Goal: Task Accomplishment & Management: Use online tool/utility

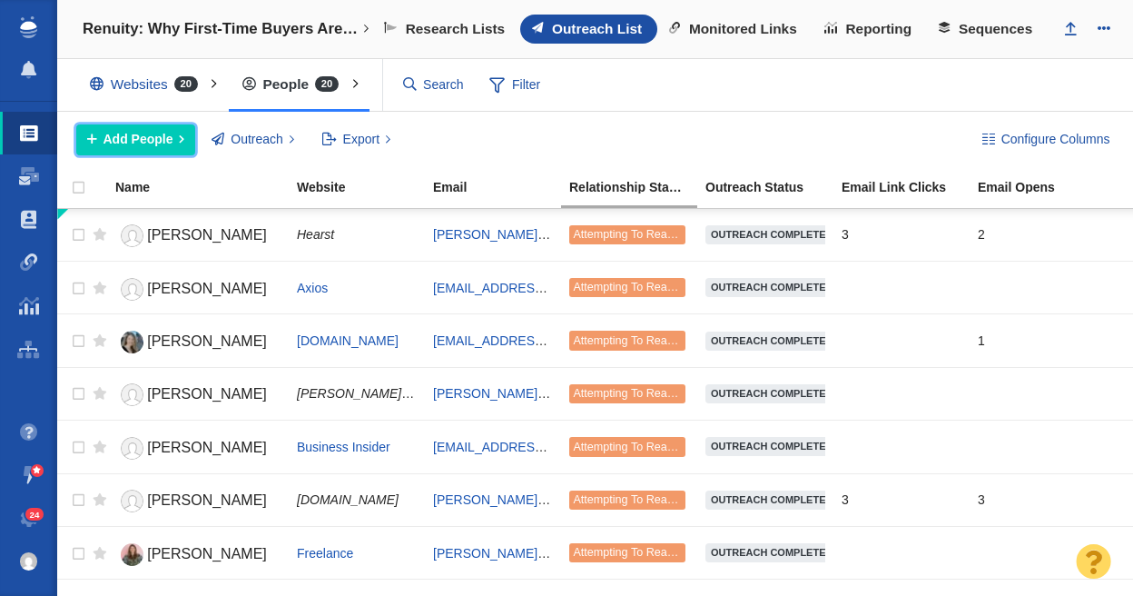
click at [175, 133] on button "Add People" at bounding box center [135, 139] width 119 height 31
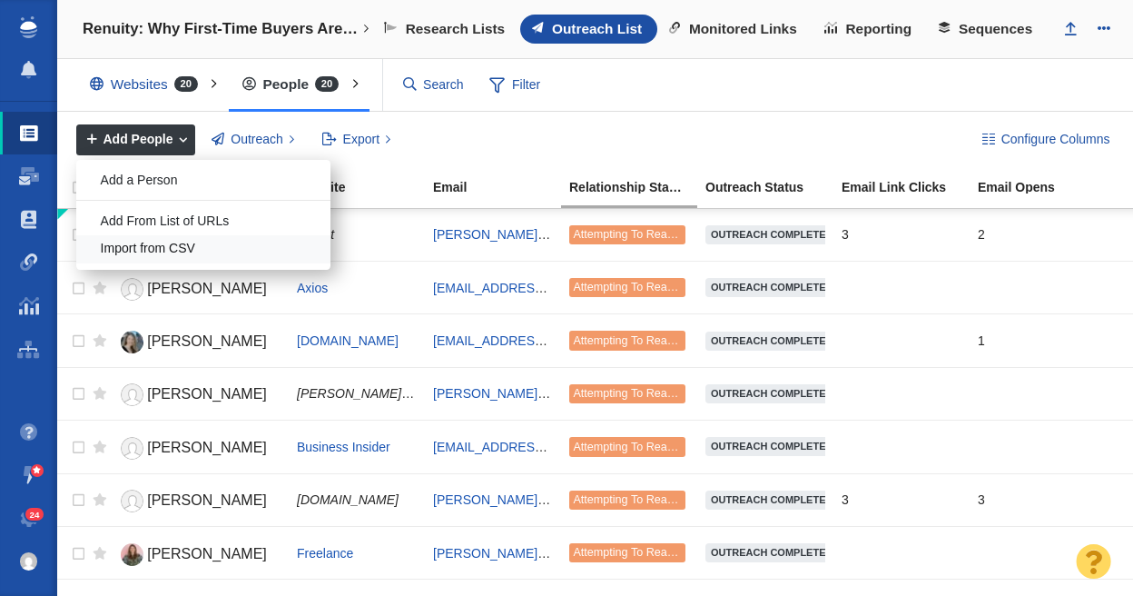
click at [184, 244] on div "Import from CSV" at bounding box center [203, 249] width 254 height 28
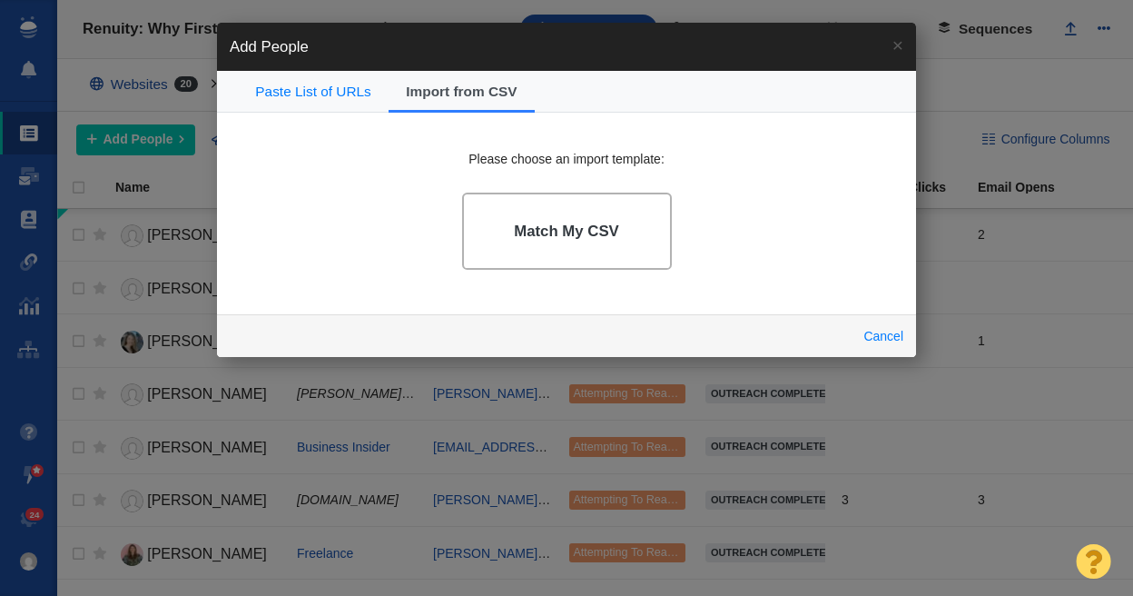
click at [585, 194] on link "Match My CSV" at bounding box center [567, 230] width 210 height 77
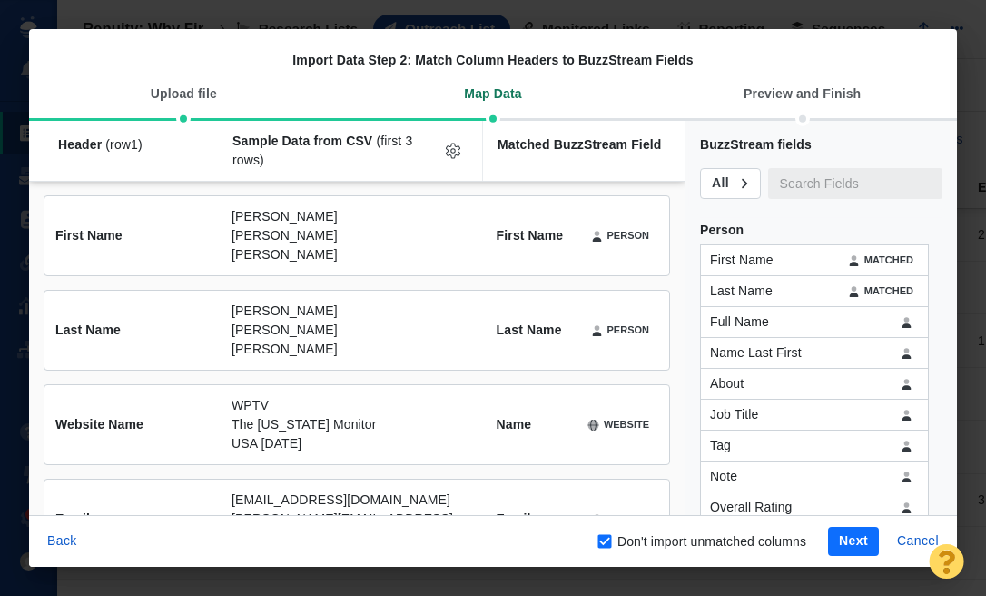
click at [861, 536] on button "Next" at bounding box center [853, 541] width 51 height 29
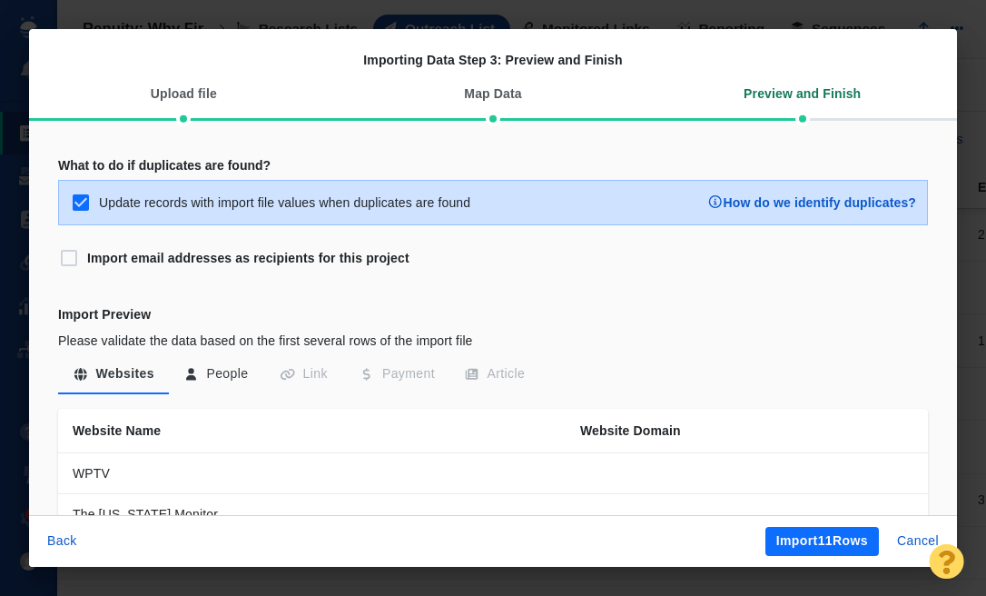
click at [859, 536] on button "Import 11 Rows" at bounding box center [821, 541] width 113 height 29
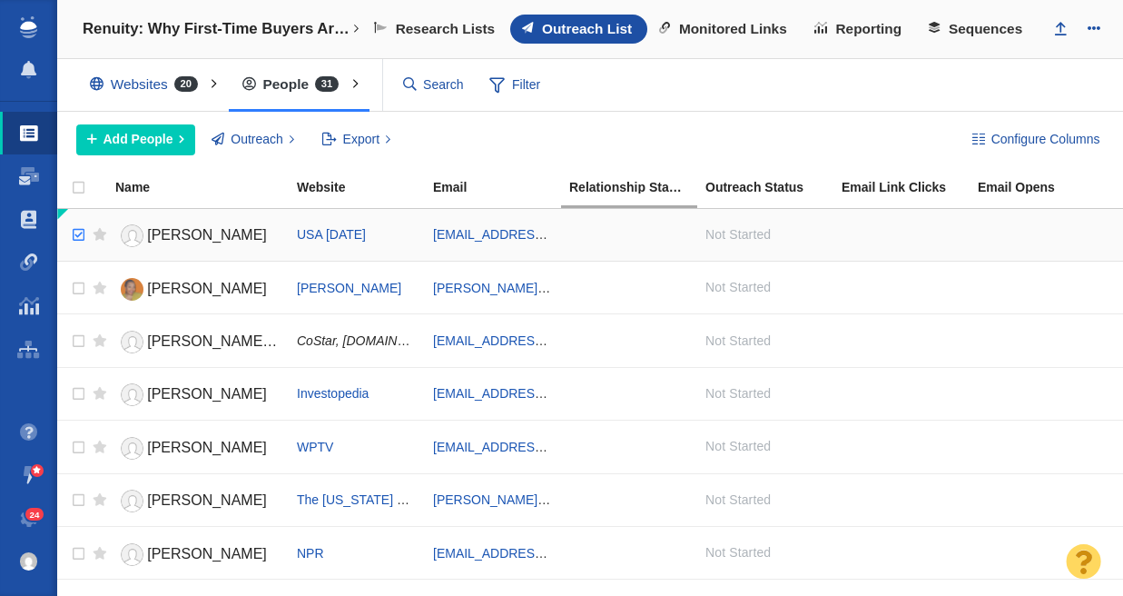
checkbox input "true"
click at [80, 232] on input "checkbox" at bounding box center [76, 235] width 27 height 40
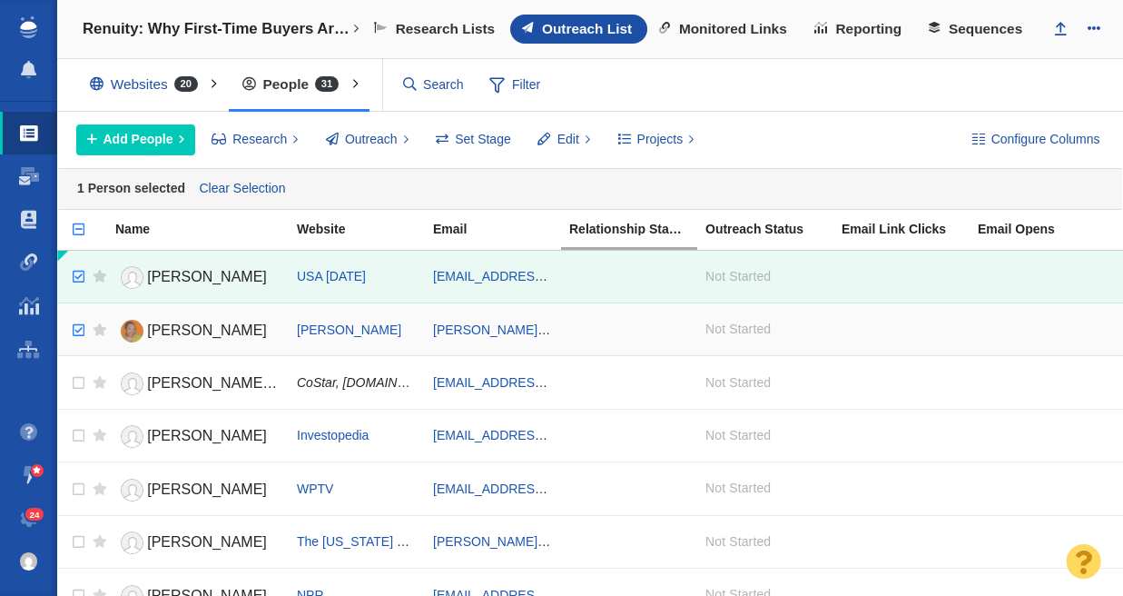
checkbox input "true"
click at [80, 330] on input "checkbox" at bounding box center [76, 330] width 27 height 40
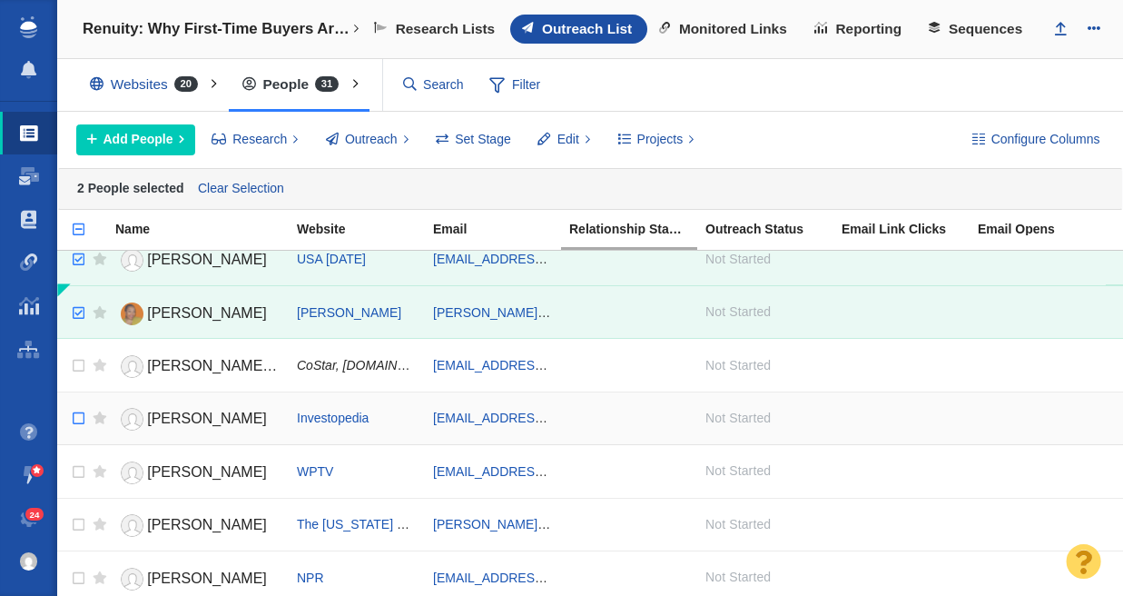
scroll to position [21, 0]
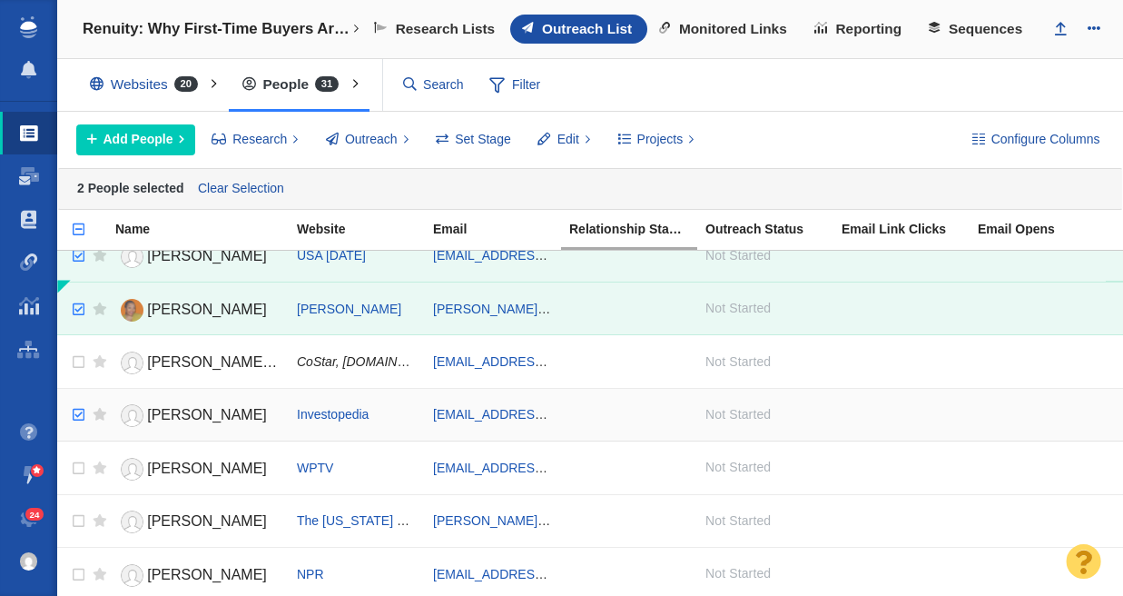
checkbox input "true"
click at [77, 413] on input "checkbox" at bounding box center [76, 415] width 27 height 40
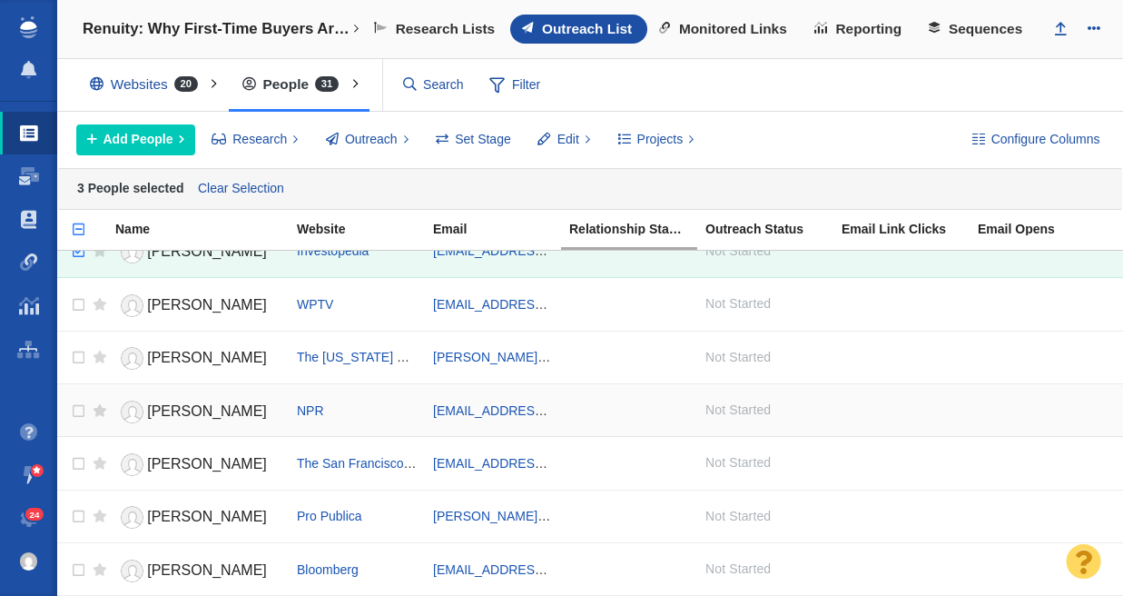
scroll to position [184, 0]
checkbox input "true"
click at [77, 408] on input "checkbox" at bounding box center [76, 411] width 27 height 40
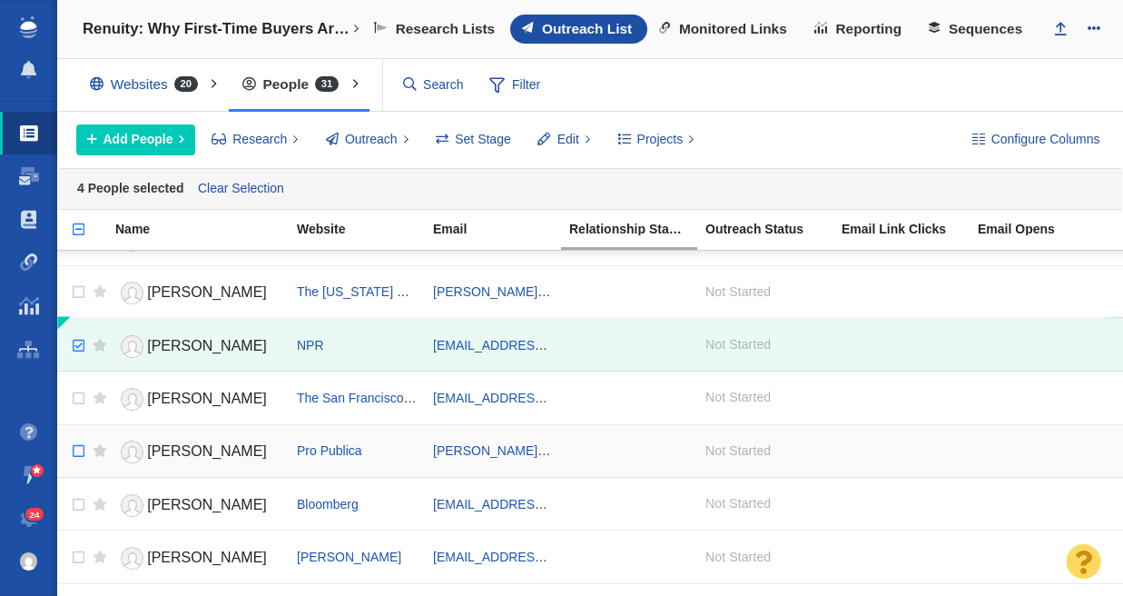
scroll to position [251, 0]
checkbox input "true"
click at [77, 444] on input "checkbox" at bounding box center [76, 450] width 27 height 40
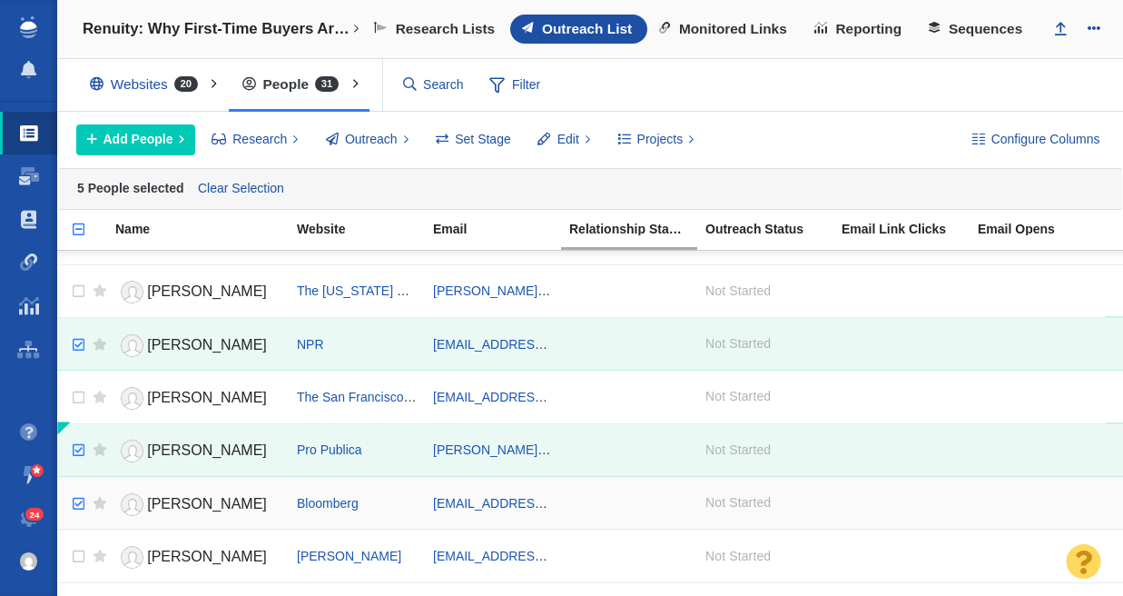
checkbox input "true"
click at [76, 505] on input "checkbox" at bounding box center [76, 504] width 27 height 40
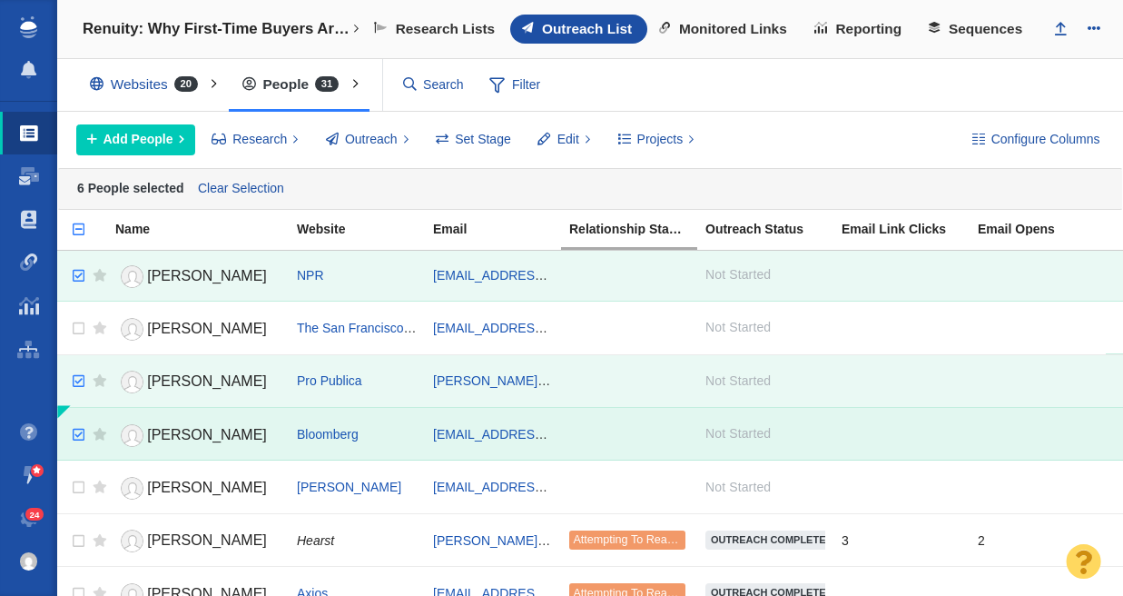
scroll to position [339, 0]
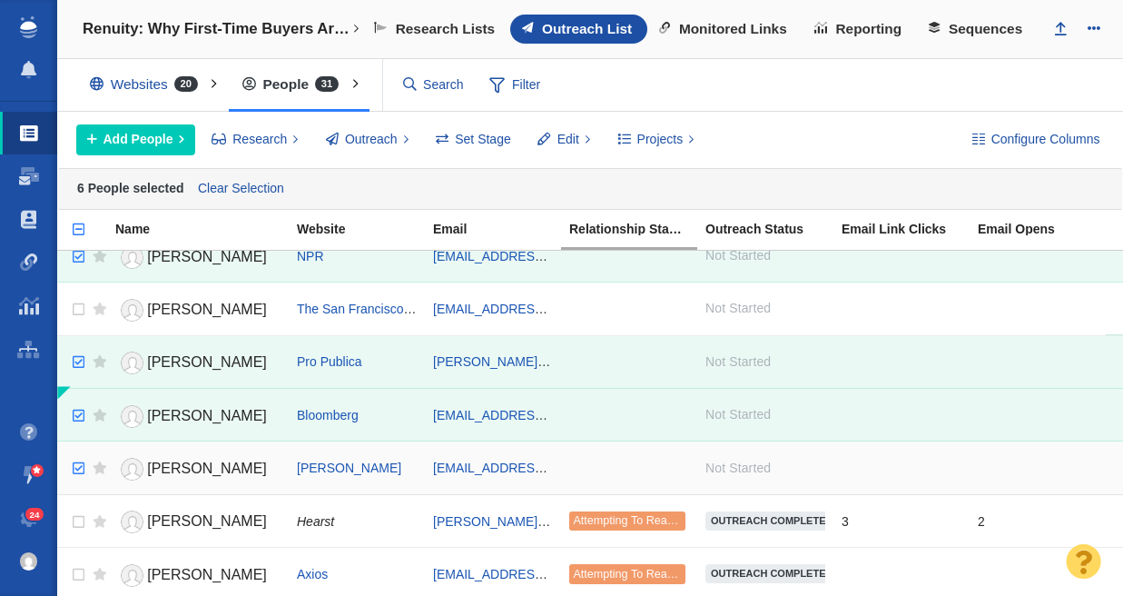
checkbox input "true"
click at [76, 466] on input "checkbox" at bounding box center [76, 468] width 27 height 40
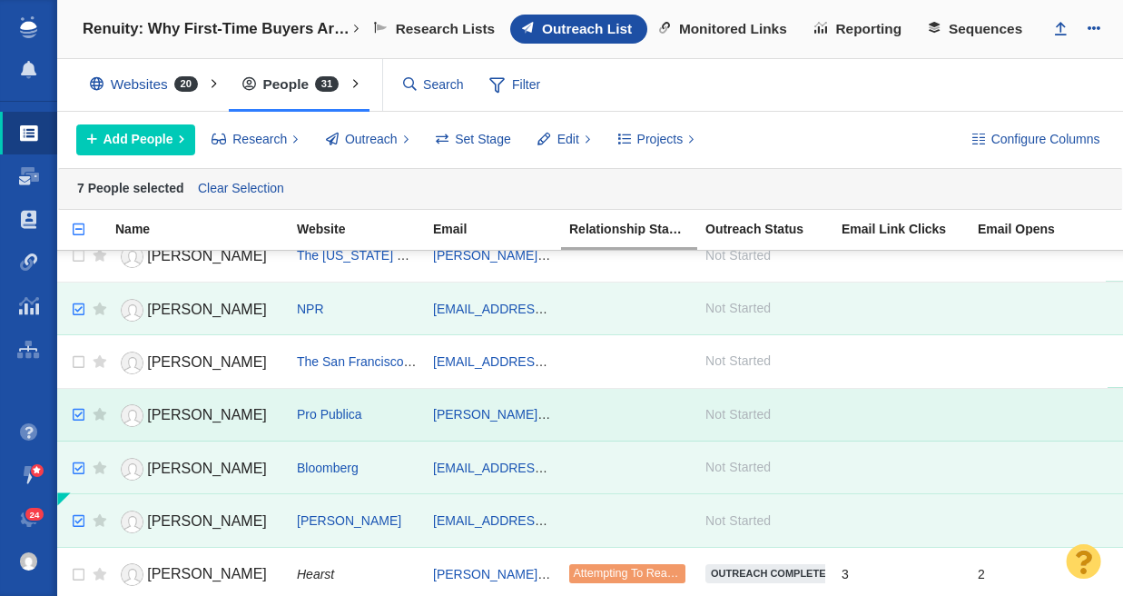
scroll to position [268, 0]
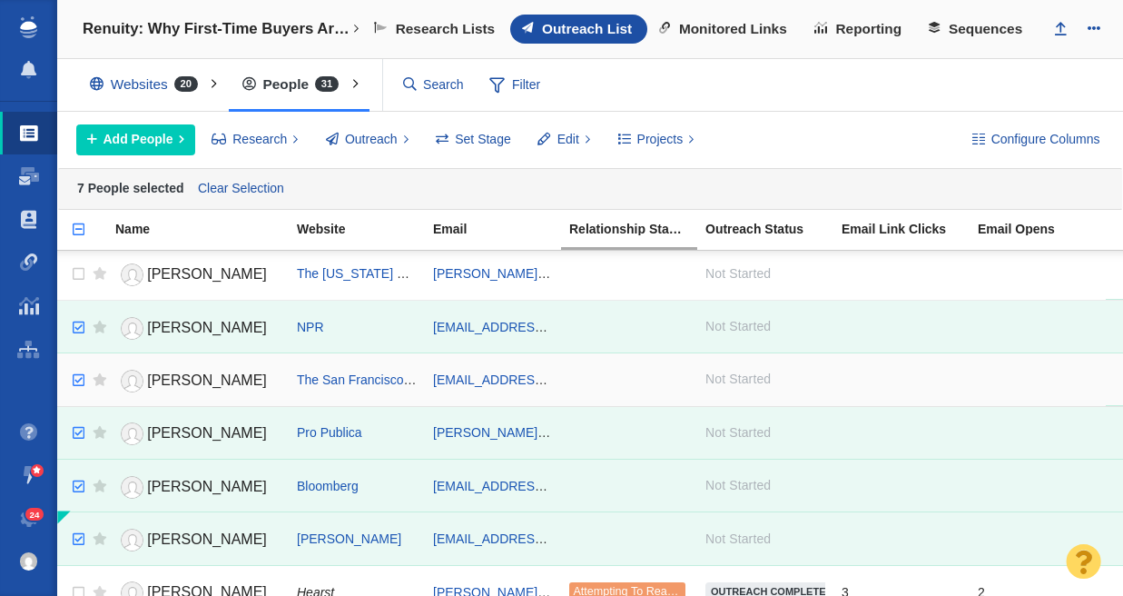
checkbox input "true"
click at [80, 377] on input "checkbox" at bounding box center [76, 380] width 27 height 40
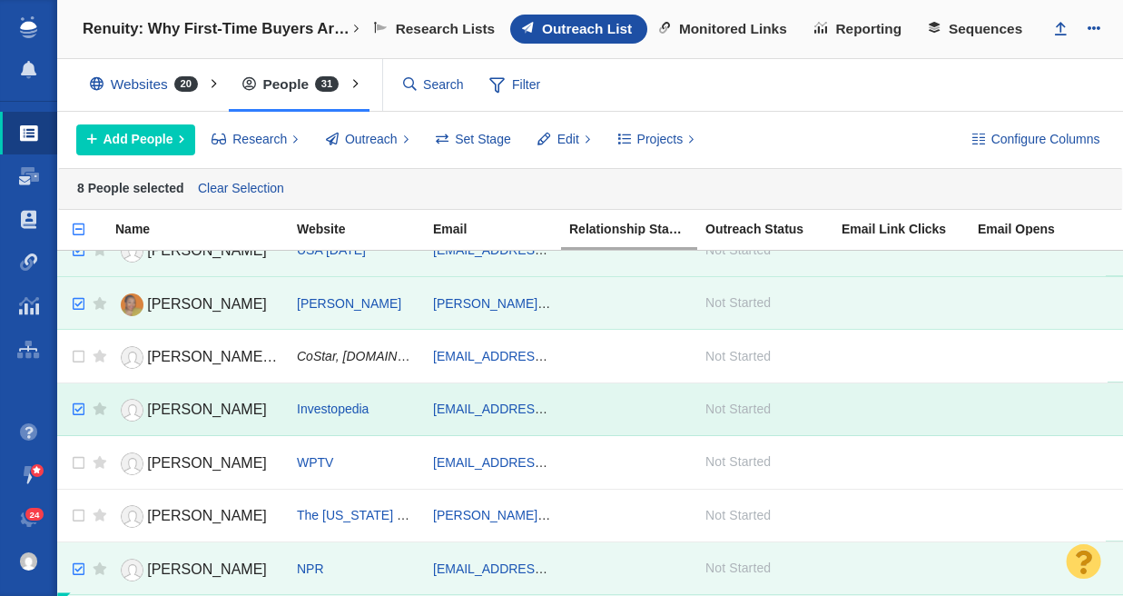
scroll to position [25, 0]
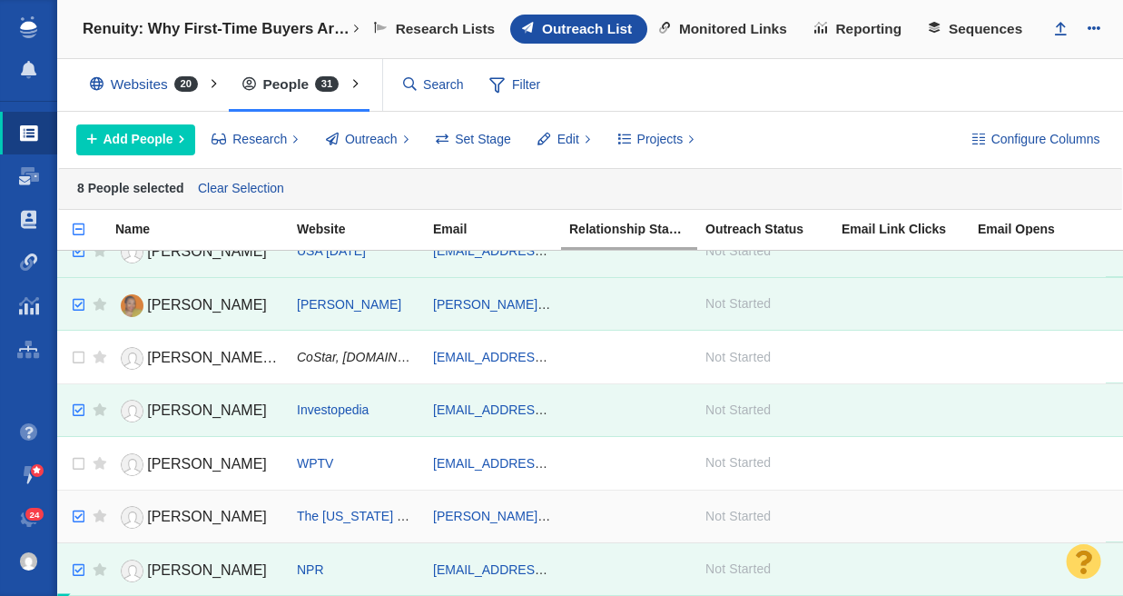
checkbox input "true"
drag, startPoint x: 77, startPoint y: 514, endPoint x: 77, endPoint y: 487, distance: 27.2
click at [77, 509] on input "checkbox" at bounding box center [76, 517] width 27 height 40
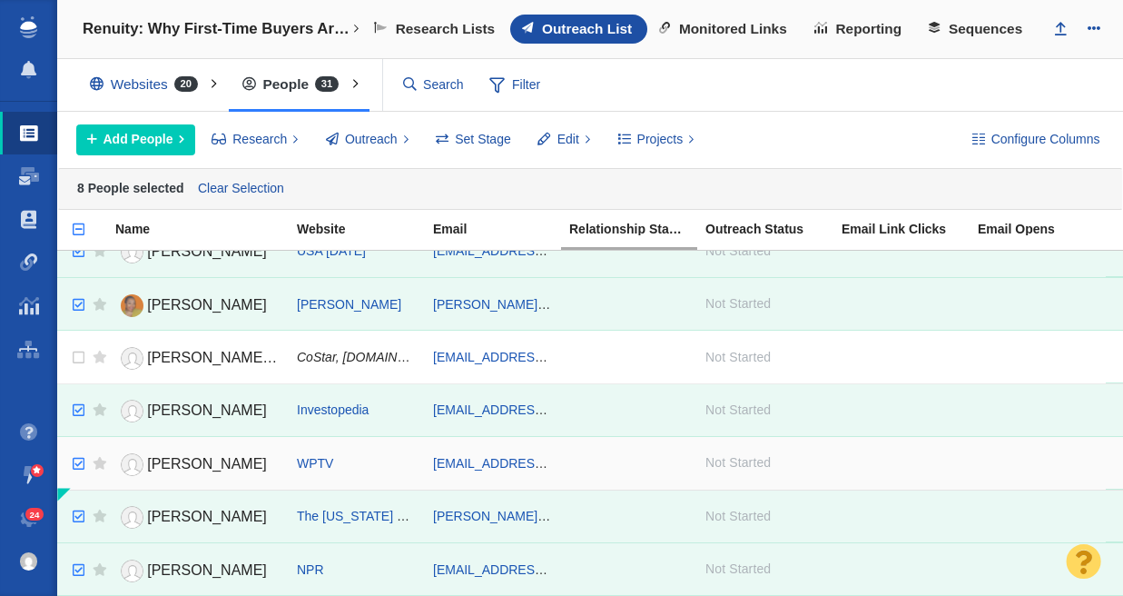
checkbox input "true"
click at [77, 453] on input "checkbox" at bounding box center [76, 464] width 27 height 40
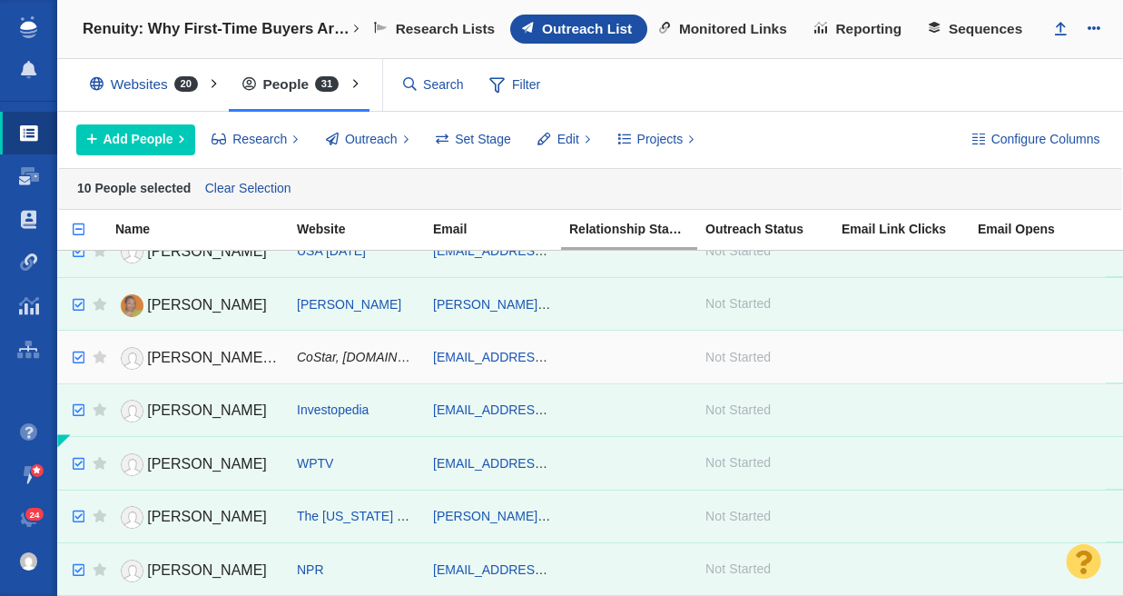
checkbox input "true"
click at [78, 356] on input "checkbox" at bounding box center [76, 358] width 27 height 40
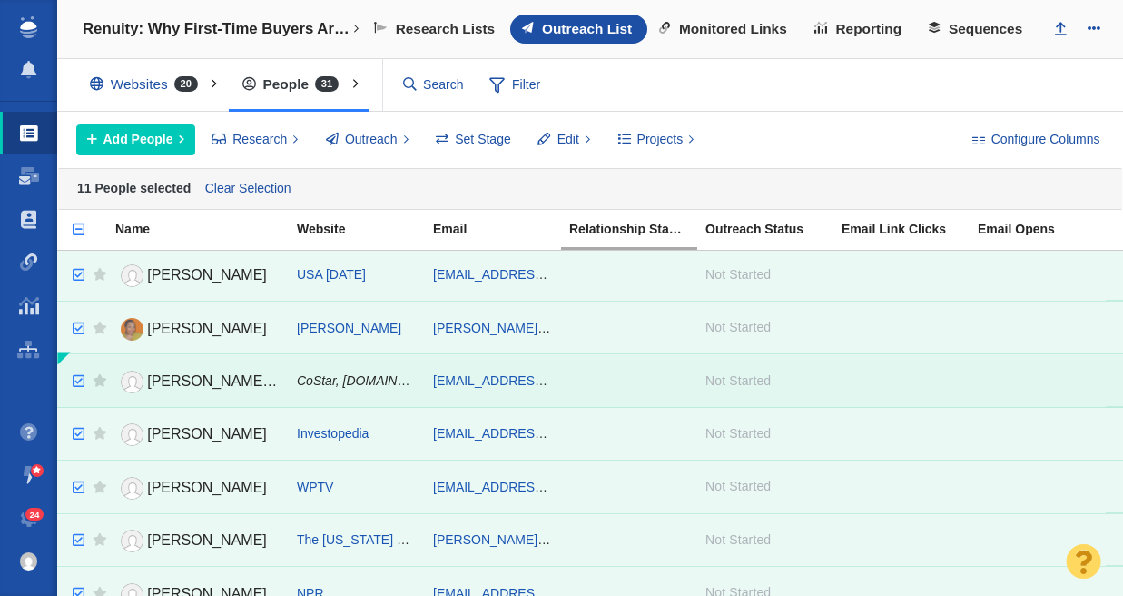
scroll to position [0, 0]
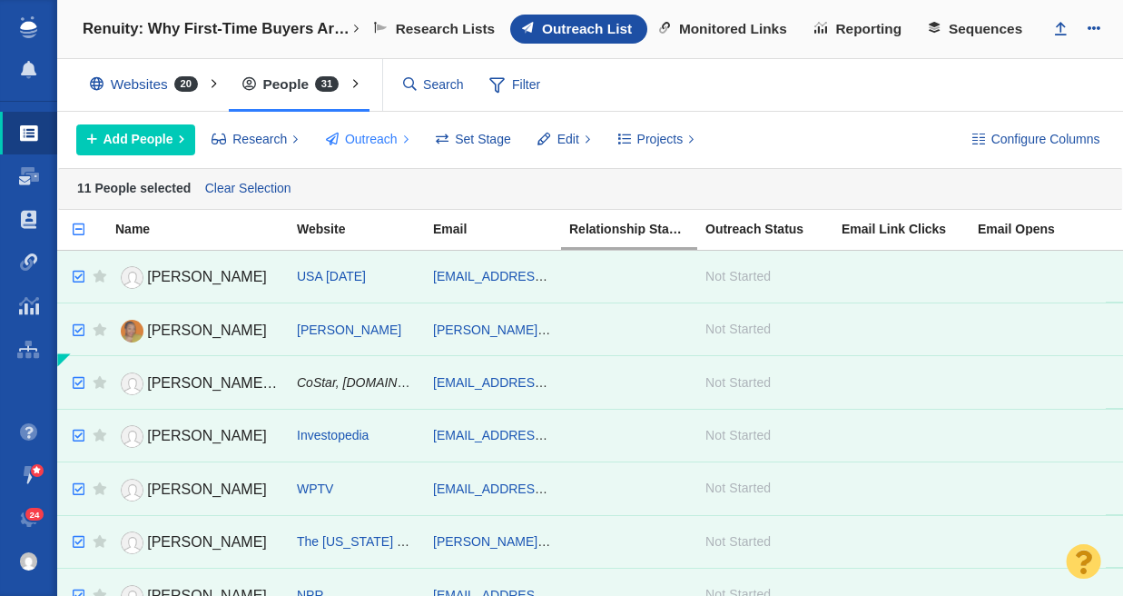
click at [369, 139] on span "Outreach" at bounding box center [371, 139] width 53 height 19
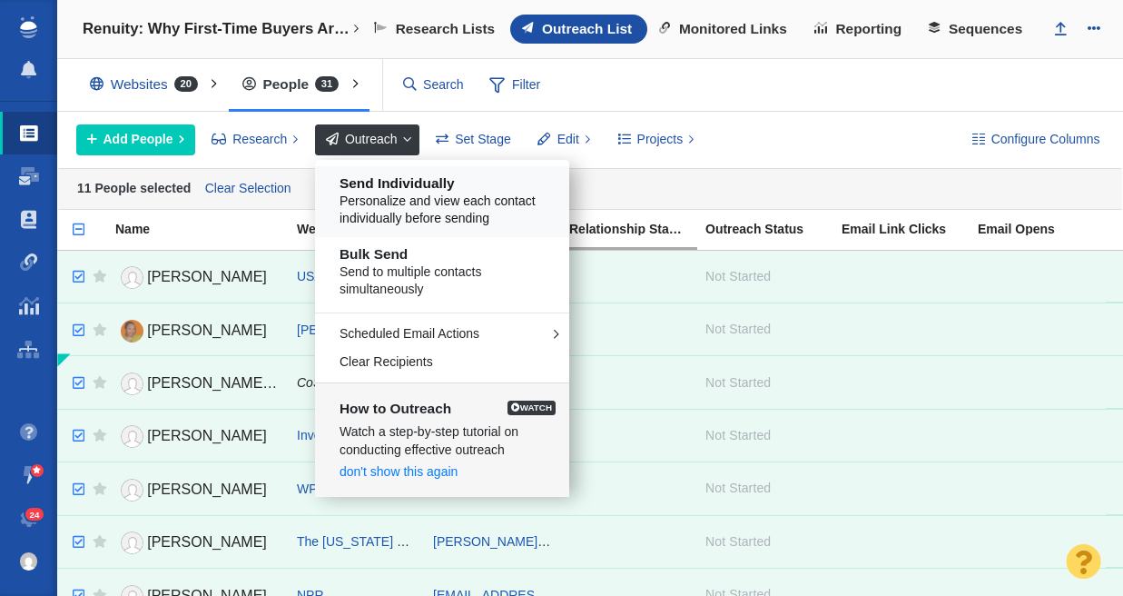
click at [388, 186] on h5 "Send Individually" at bounding box center [449, 183] width 219 height 16
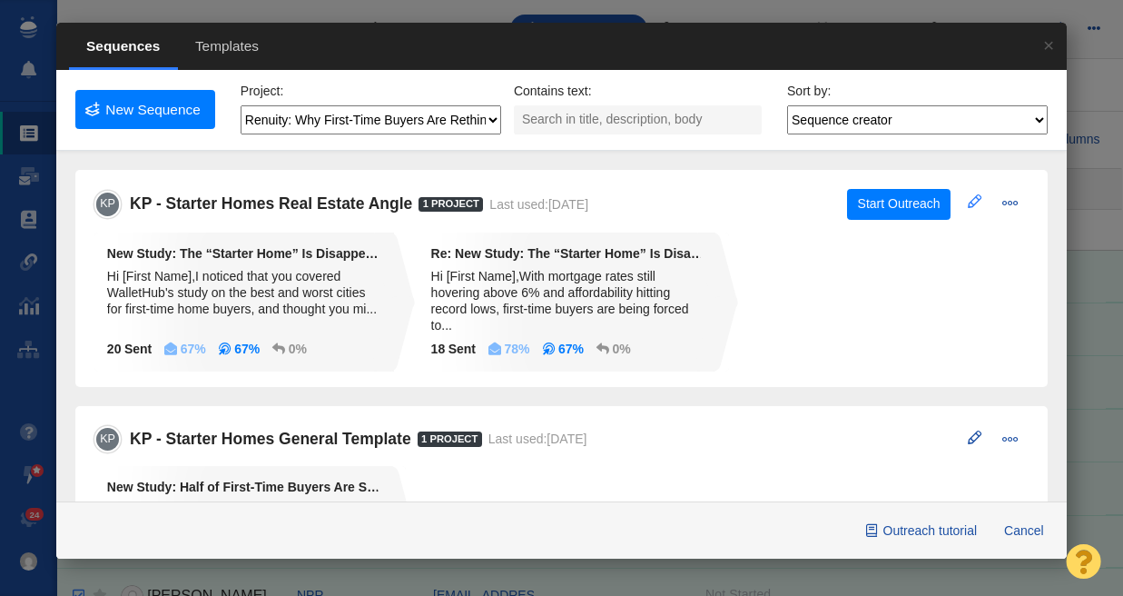
click at [963, 192] on button at bounding box center [974, 201] width 34 height 25
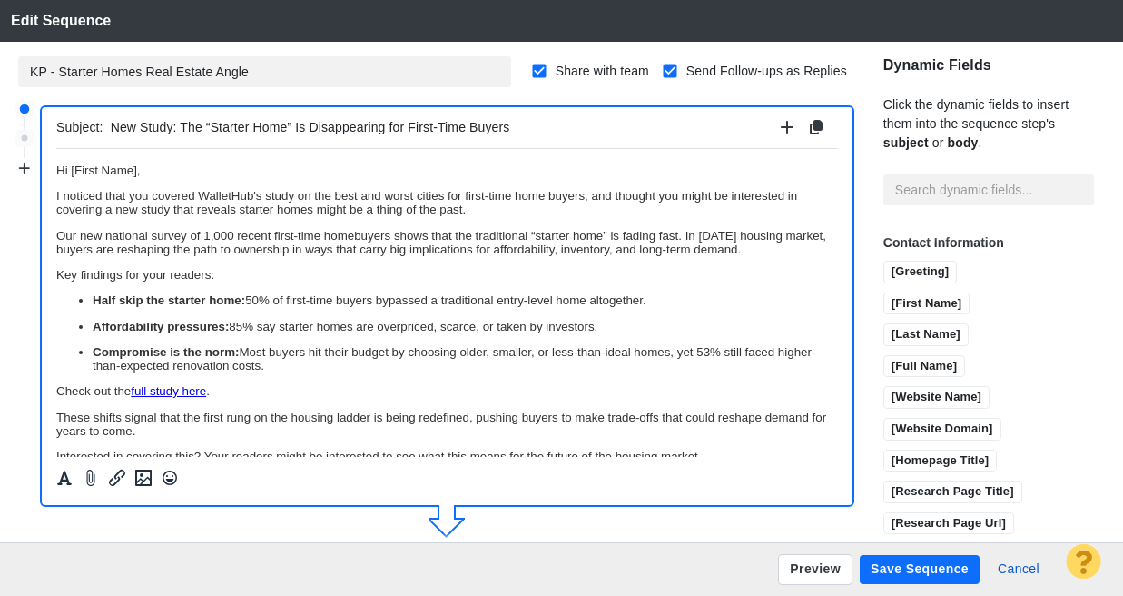
drag, startPoint x: 407, startPoint y: 125, endPoint x: 436, endPoint y: 125, distance: 29.0
click at [436, 125] on input "New Study: The “Starter Home” Is Disappearing for First-Time Buyers" at bounding box center [442, 127] width 662 height 26
click at [486, 238] on p "Our new national survey of 1,000 recent first-time homebuyers shows that the tr…" at bounding box center [447, 241] width 782 height 27
click at [198, 196] on p "I noticed that you covered WalletHub's study on the best and worst cities for f…" at bounding box center [447, 201] width 782 height 27
drag, startPoint x: 613, startPoint y: 200, endPoint x: 202, endPoint y: 195, distance: 410.3
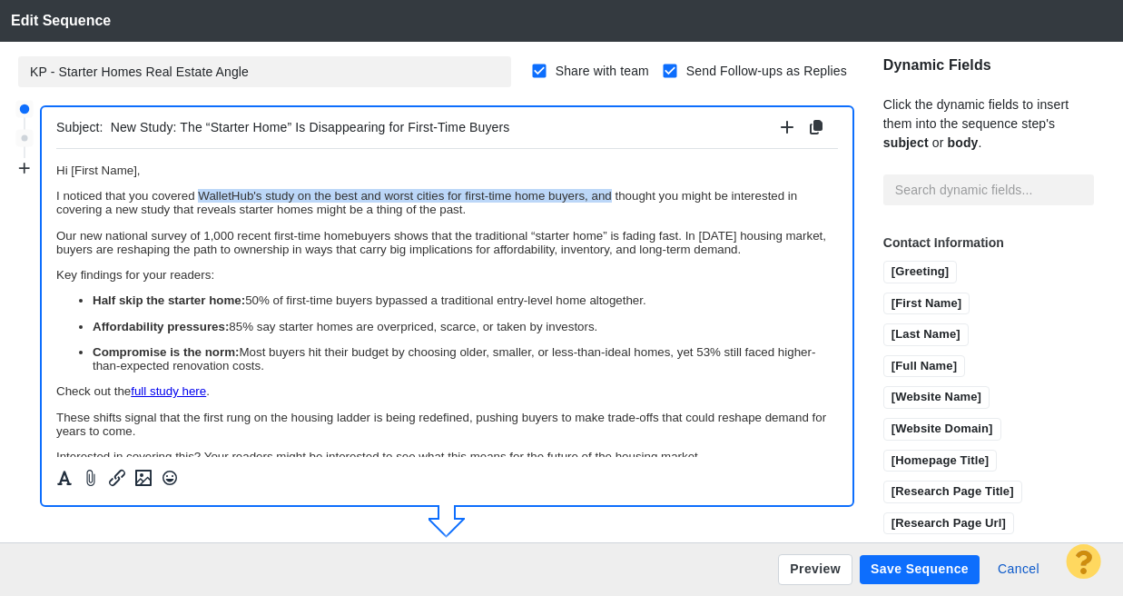
click at [202, 195] on p "I noticed that you covered WalletHub's study on the best and worst cities for f…" at bounding box center [447, 201] width 782 height 27
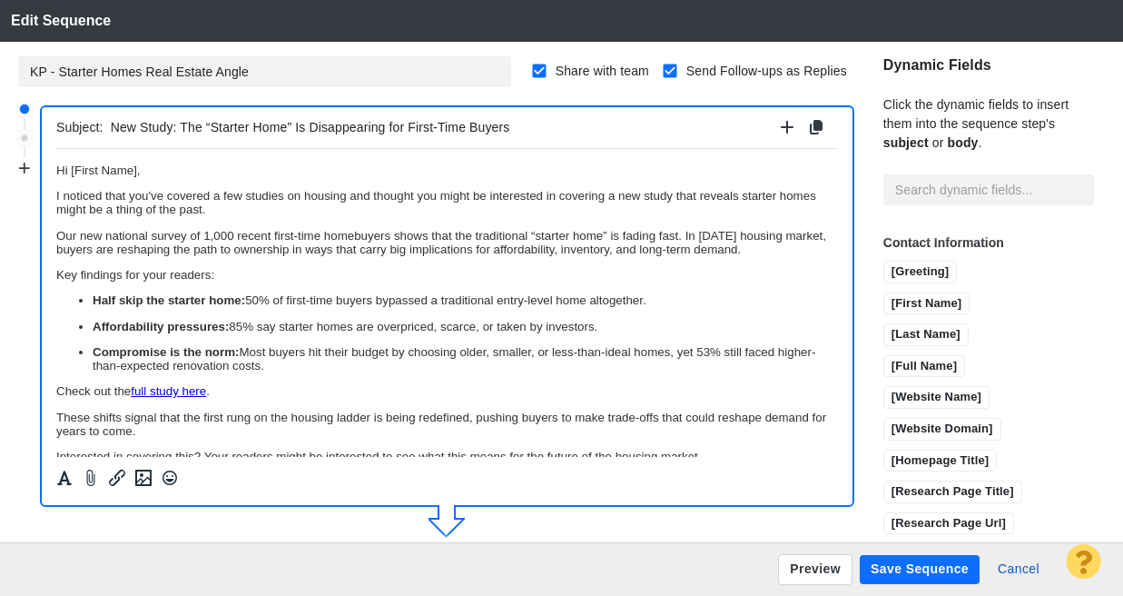
click at [326, 210] on p "I noticed that you've covered a few studies on housing and thought you might be…" at bounding box center [447, 201] width 782 height 27
click at [905, 572] on button "Save Sequence" at bounding box center [920, 569] width 120 height 29
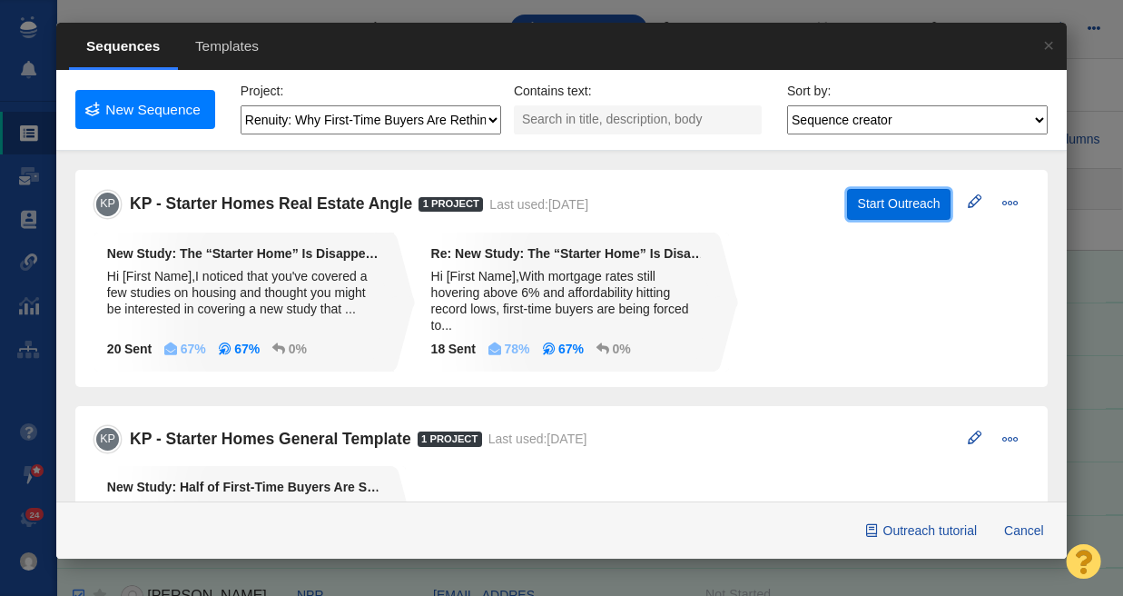
click at [885, 204] on button "Start Outreach" at bounding box center [898, 204] width 103 height 31
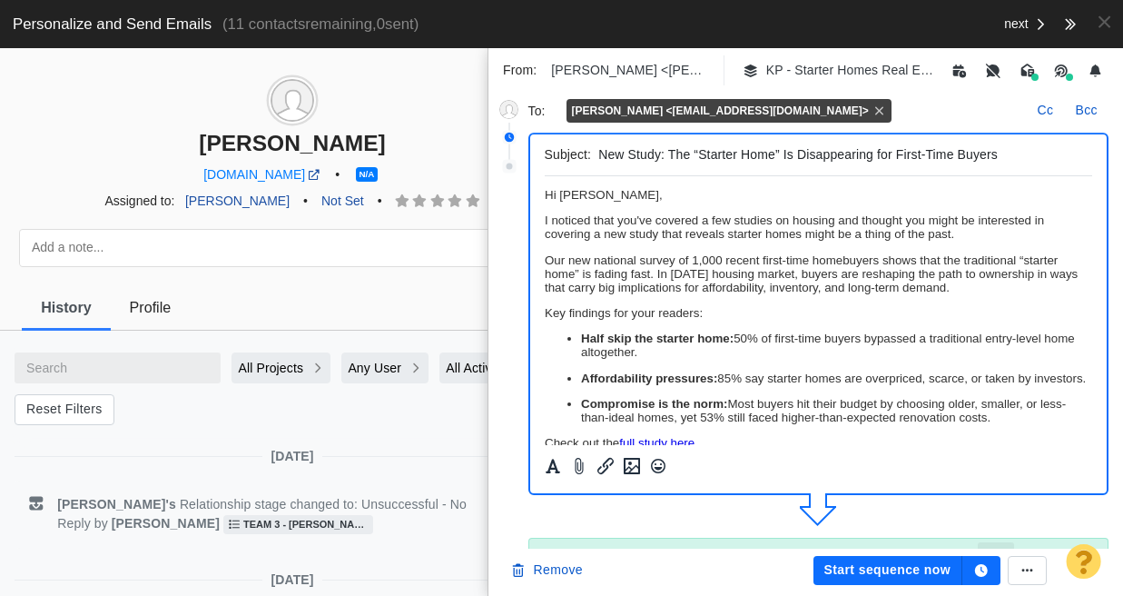
scroll to position [4, 0]
drag, startPoint x: 192, startPoint y: 143, endPoint x: 415, endPoint y: 147, distance: 222.4
click at [415, 147] on div "[PERSON_NAME]" at bounding box center [292, 143] width 585 height 26
copy div "[PERSON_NAME]"
drag, startPoint x: 700, startPoint y: 220, endPoint x: 835, endPoint y: 225, distance: 135.4
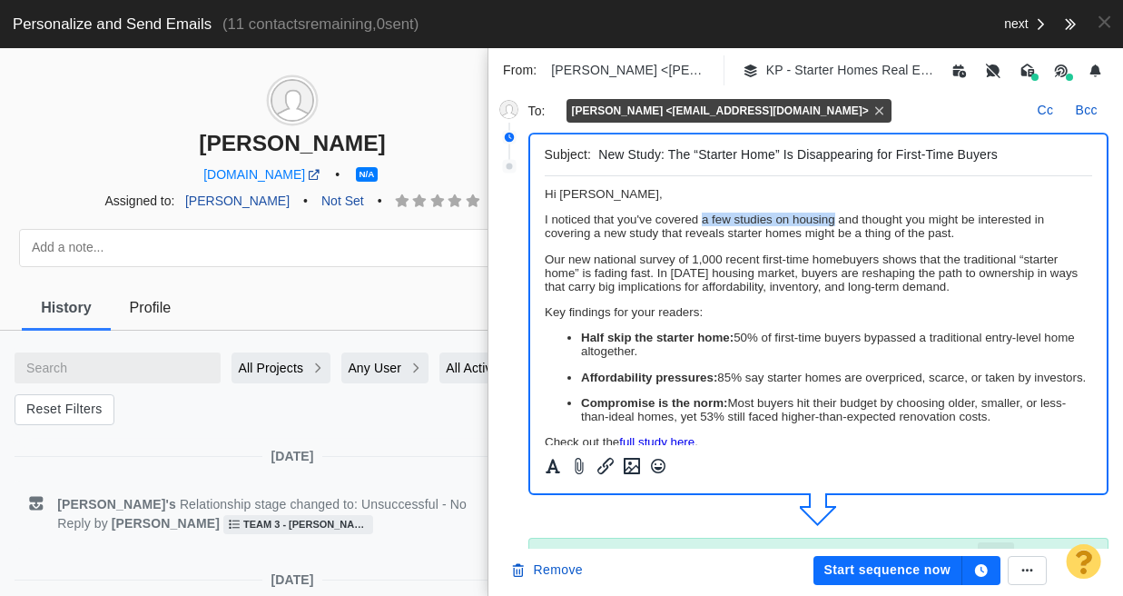
click at [835, 225] on p "I noticed that you've covered a few studies on housing and thought you might be…" at bounding box center [818, 225] width 548 height 27
drag, startPoint x: 635, startPoint y: 219, endPoint x: 650, endPoint y: 219, distance: 15.4
click at [650, 219] on p "I noticed that you've covered a few studies on housing and thought you might be…" at bounding box center [818, 225] width 548 height 27
drag, startPoint x: 686, startPoint y: 220, endPoint x: 821, endPoint y: 222, distance: 134.4
click at [821, 222] on p "I noticed that you covered a few studies on housing and thought you might be in…" at bounding box center [818, 225] width 548 height 27
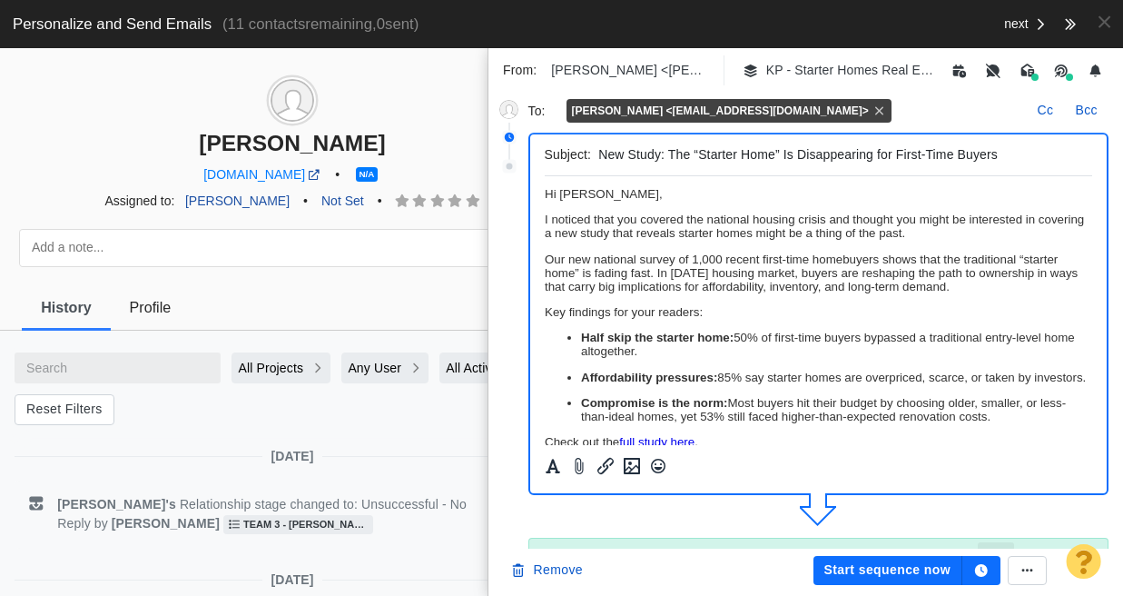
click at [969, 239] on p "I noticed that you covered the national housing crisis and thought you might be…" at bounding box center [818, 225] width 548 height 27
drag, startPoint x: 704, startPoint y: 221, endPoint x: 825, endPoint y: 220, distance: 121.6
click at [825, 220] on p "I noticed that you covered the national housing crisis and thought you might be…" at bounding box center [818, 225] width 548 height 27
copy p "national housing crisis"
click at [729, 266] on p "Our new national survey of 1,000 recent first-time homebuyers shows that the tr…" at bounding box center [818, 272] width 548 height 41
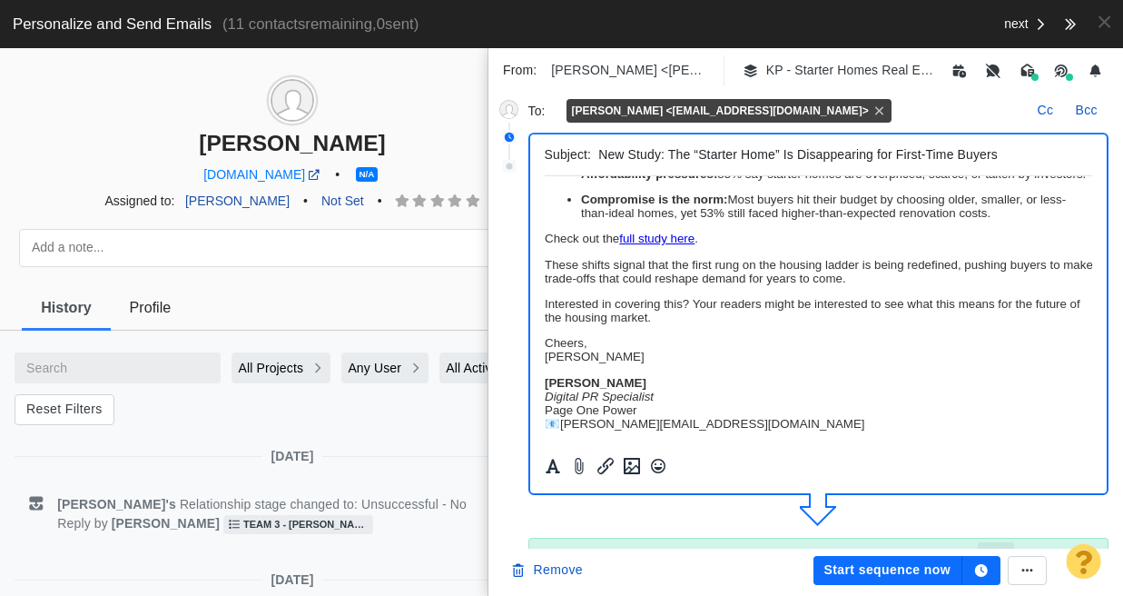
scroll to position [232, 0]
click at [906, 570] on button "Start sequence now" at bounding box center [887, 570] width 149 height 29
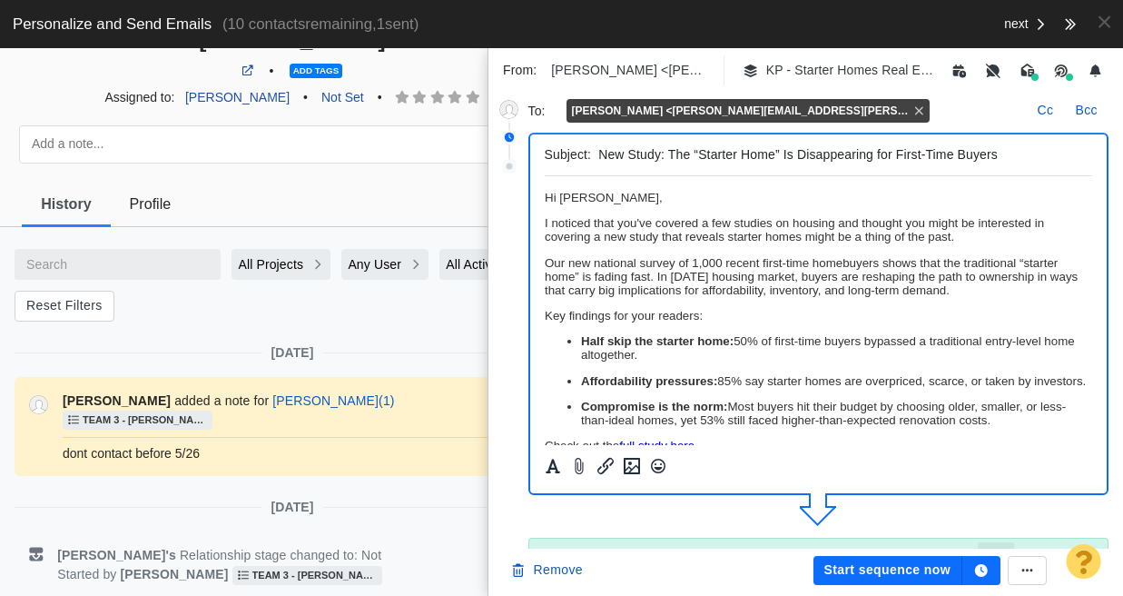
scroll to position [0, 0]
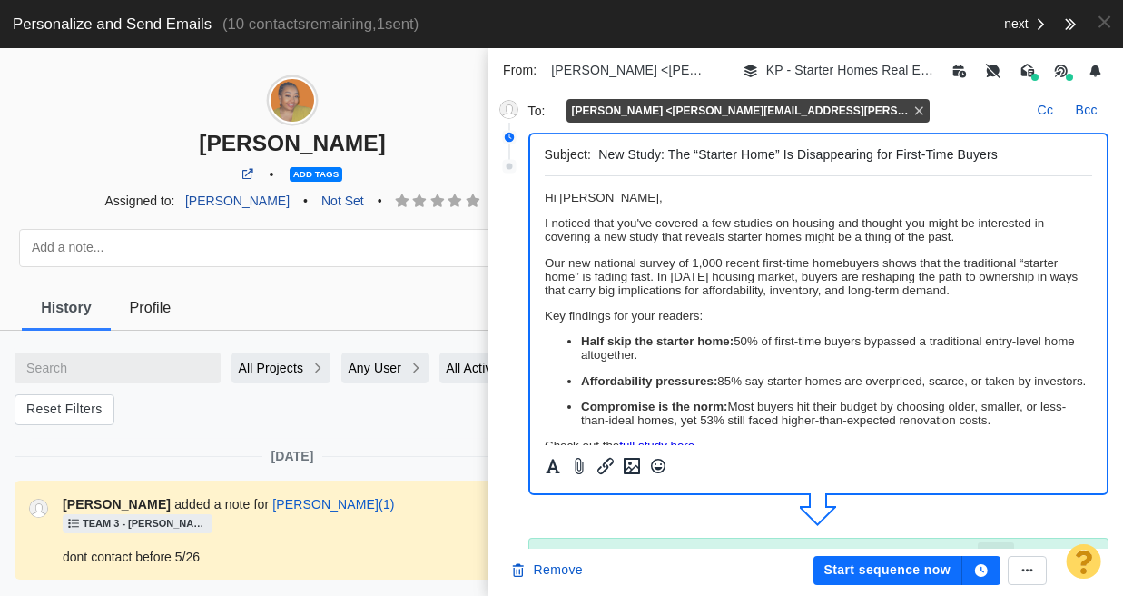
drag, startPoint x: 174, startPoint y: 139, endPoint x: 436, endPoint y: 145, distance: 261.5
click at [436, 145] on div "[PERSON_NAME]" at bounding box center [292, 143] width 585 height 26
copy div "[PERSON_NAME]"
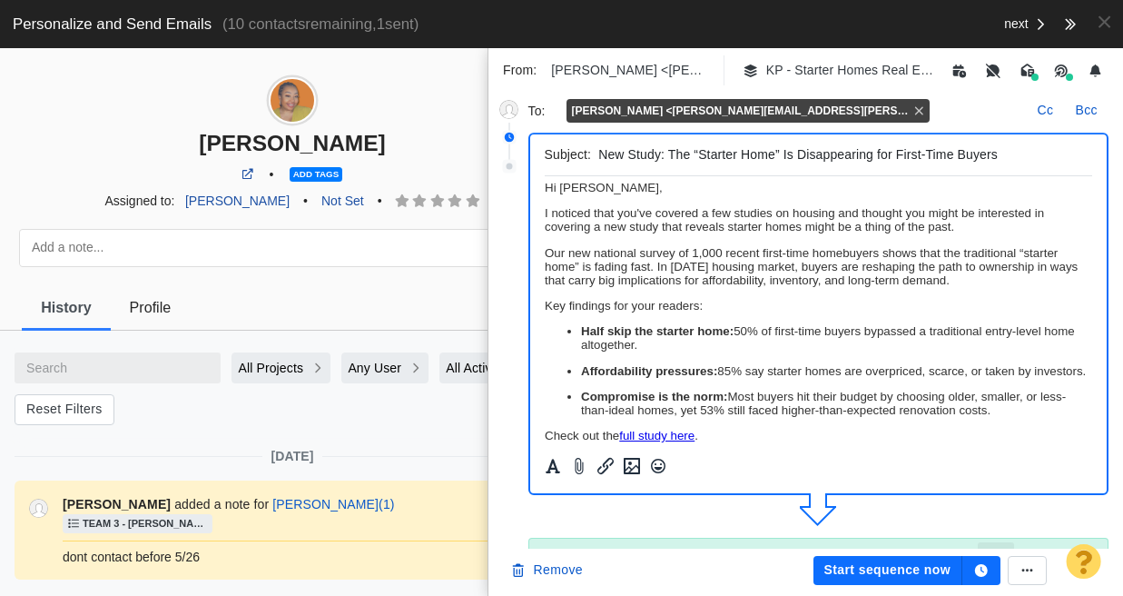
scroll to position [23, 0]
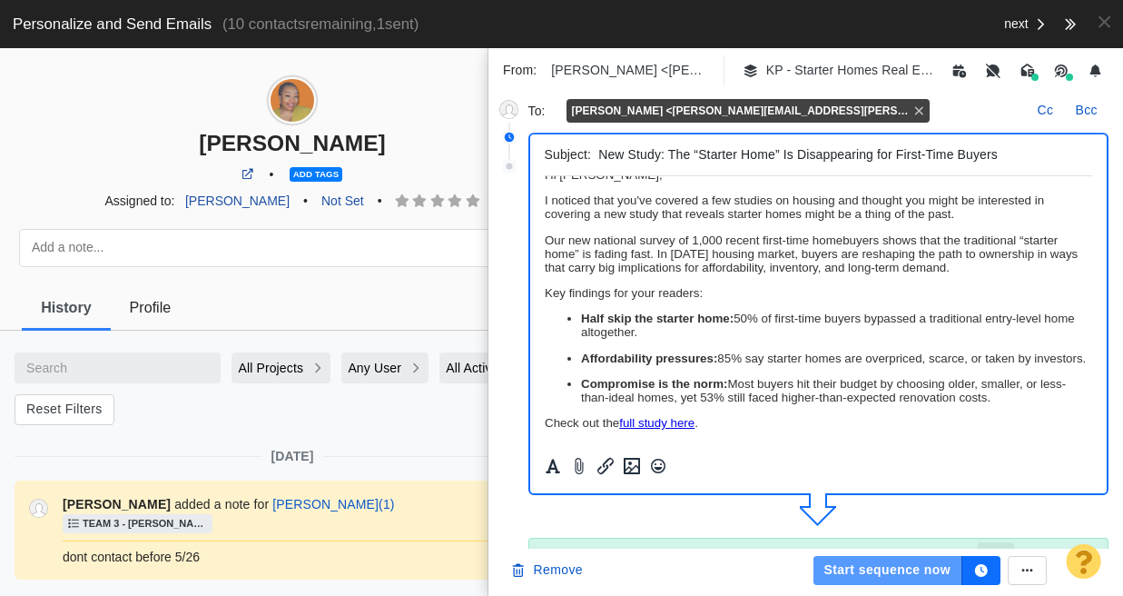
click at [911, 571] on button "Start sequence now" at bounding box center [887, 570] width 149 height 29
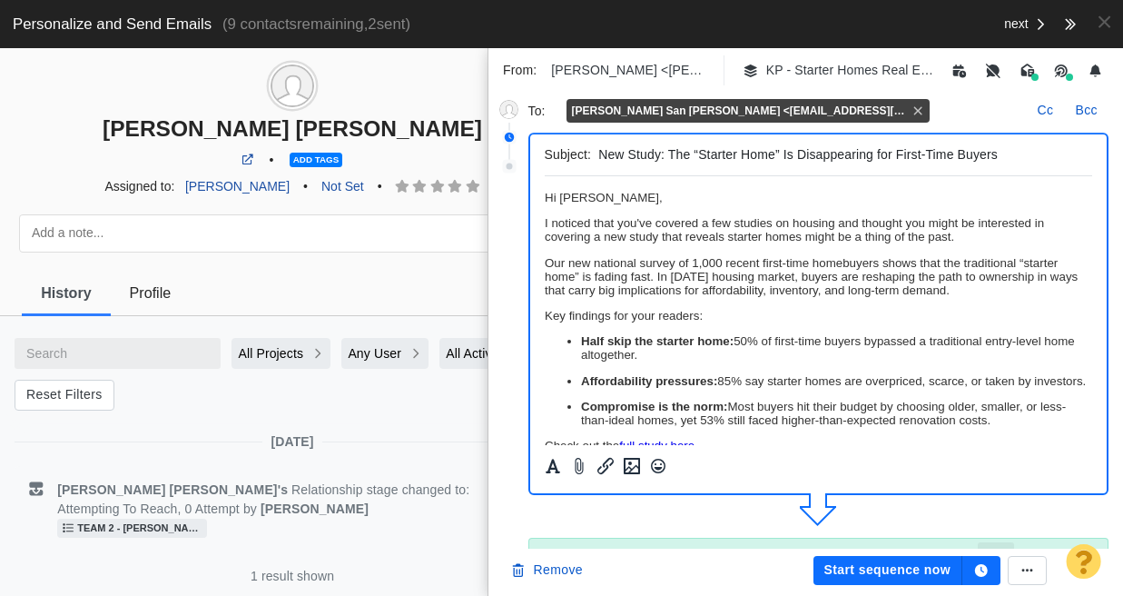
scroll to position [0, 0]
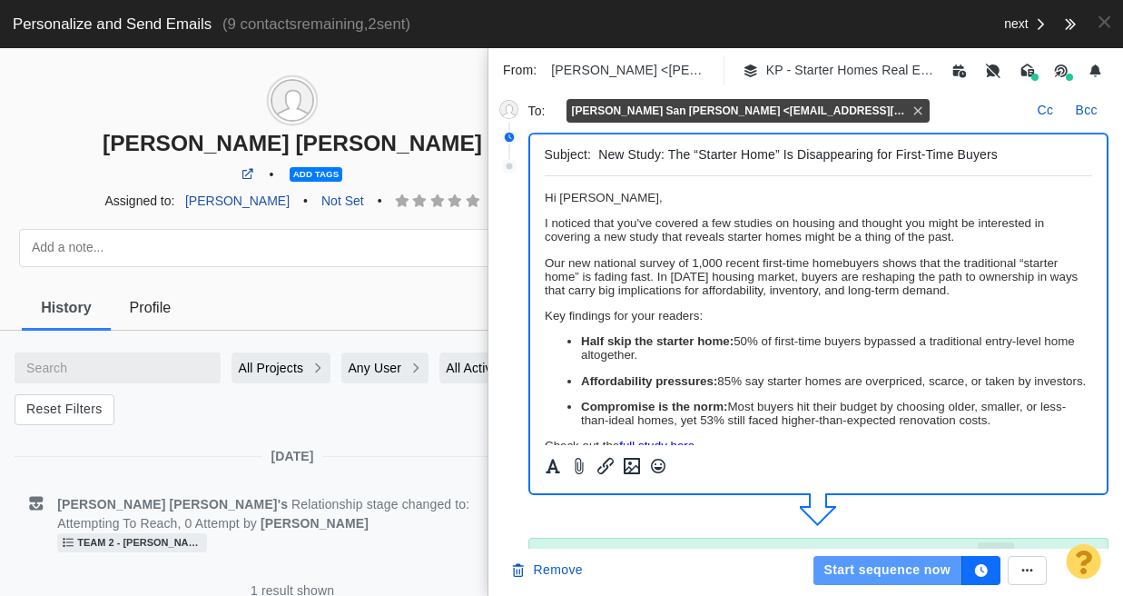
click at [903, 571] on button "Start sequence now" at bounding box center [887, 570] width 149 height 29
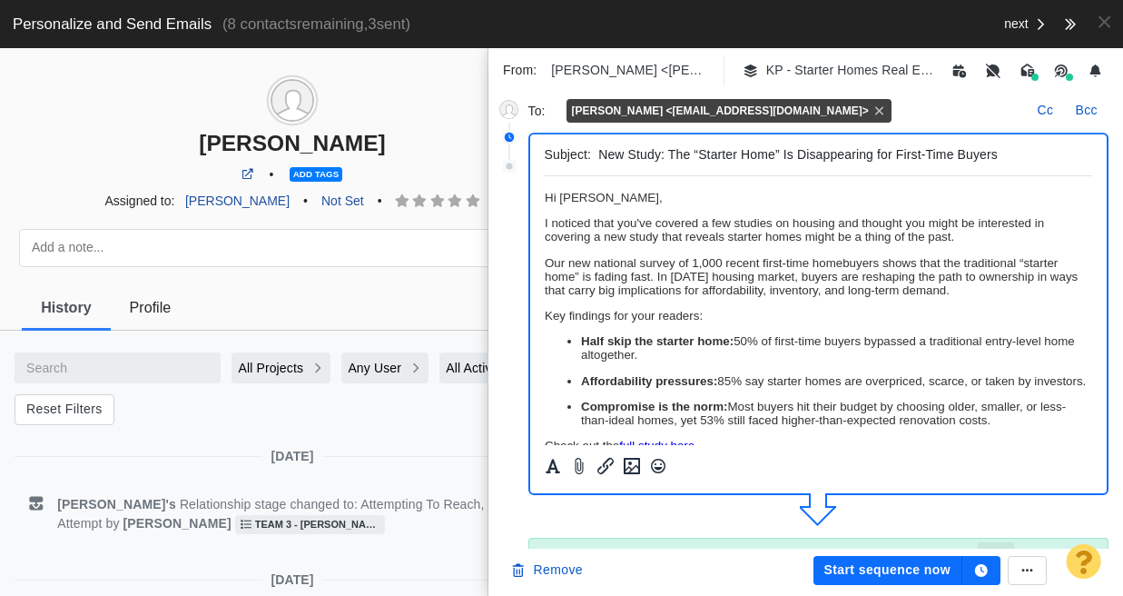
click at [903, 571] on button "Start sequence now" at bounding box center [887, 570] width 149 height 29
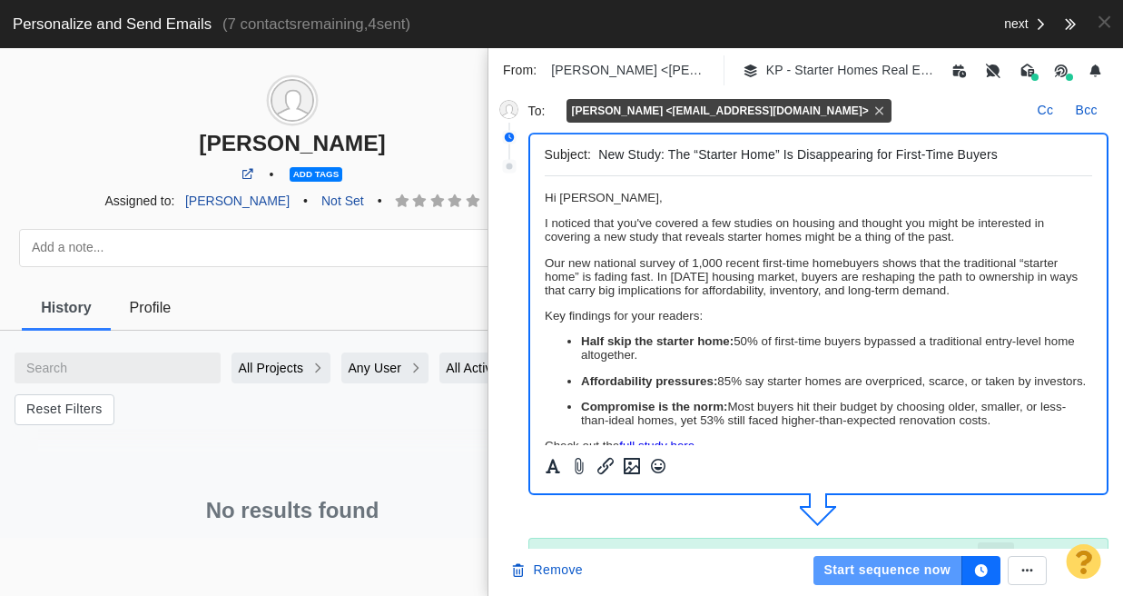
click at [903, 571] on button "Start sequence now" at bounding box center [887, 570] width 149 height 29
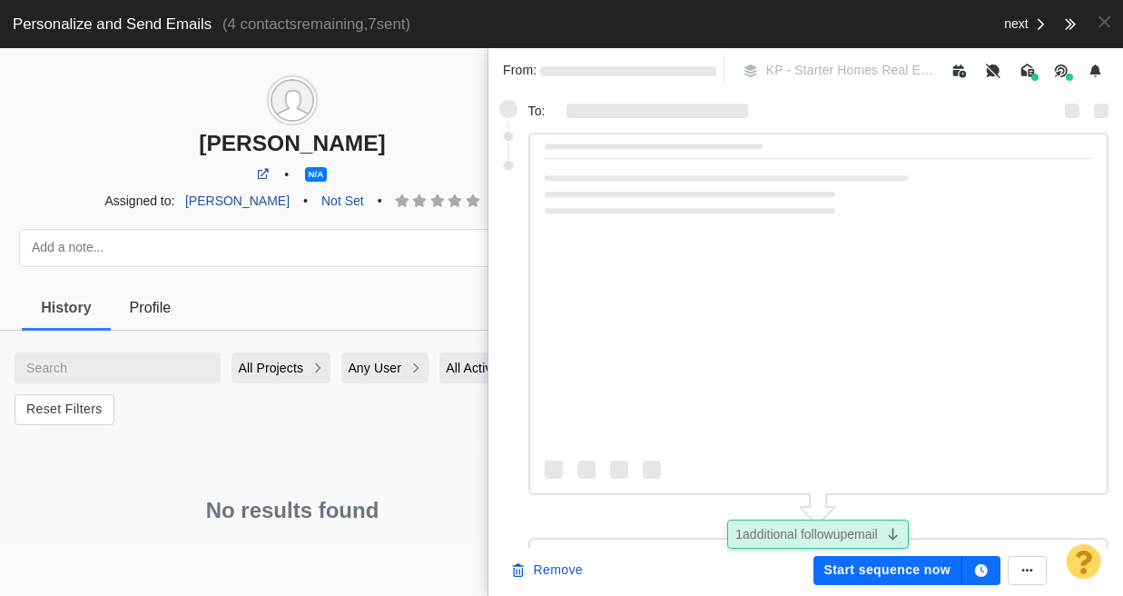
click at [903, 571] on button "Start sequence now" at bounding box center [887, 570] width 149 height 29
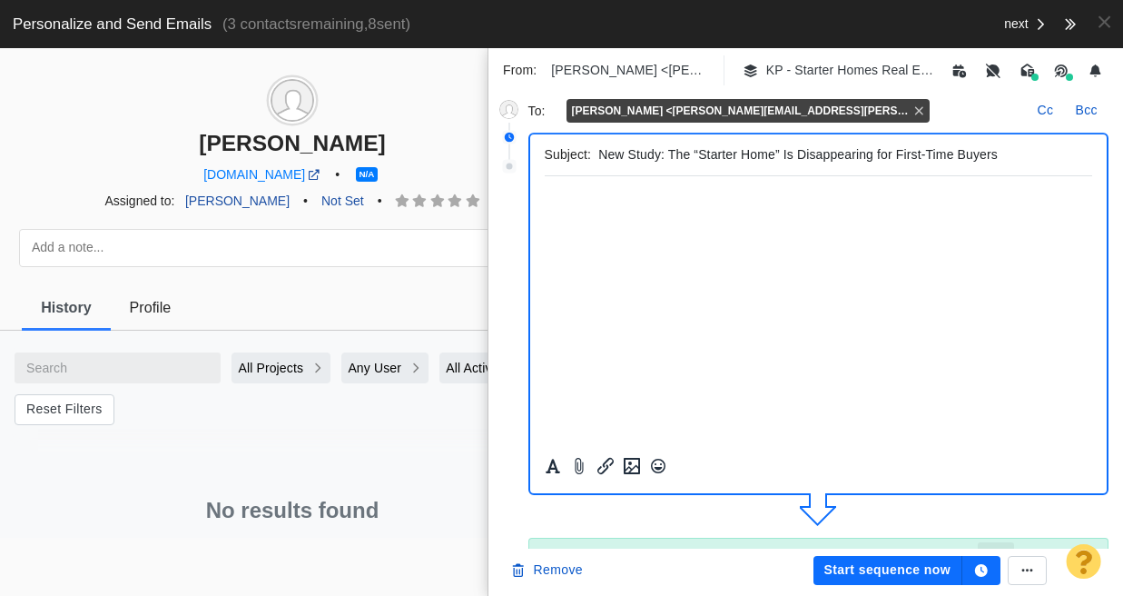
click at [904, 572] on button "Start sequence now" at bounding box center [887, 570] width 149 height 29
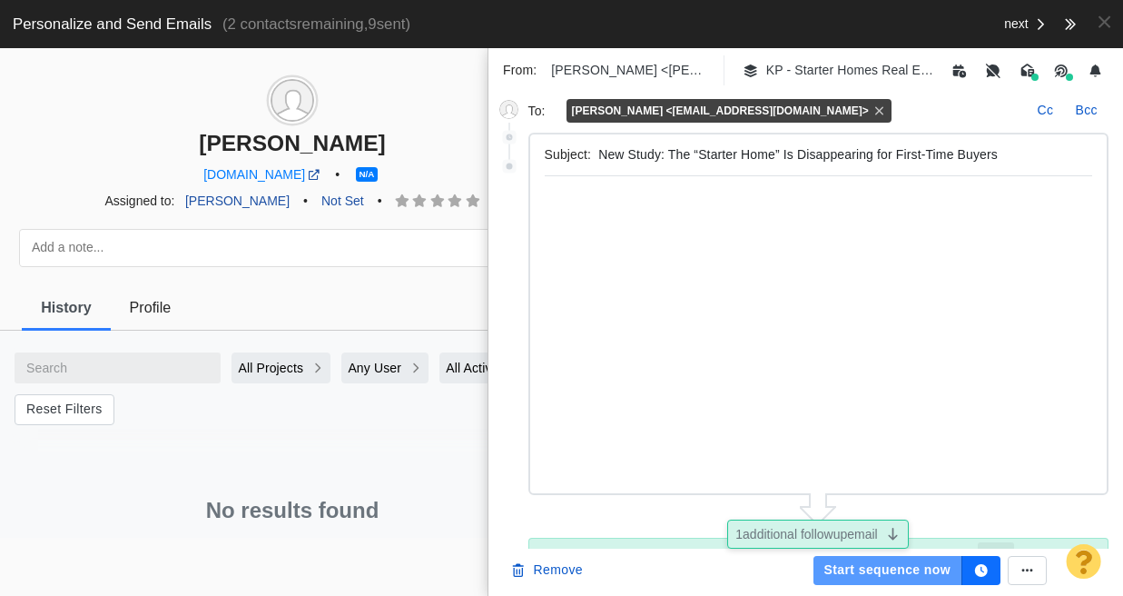
click at [904, 572] on button "Start sequence now" at bounding box center [887, 570] width 149 height 29
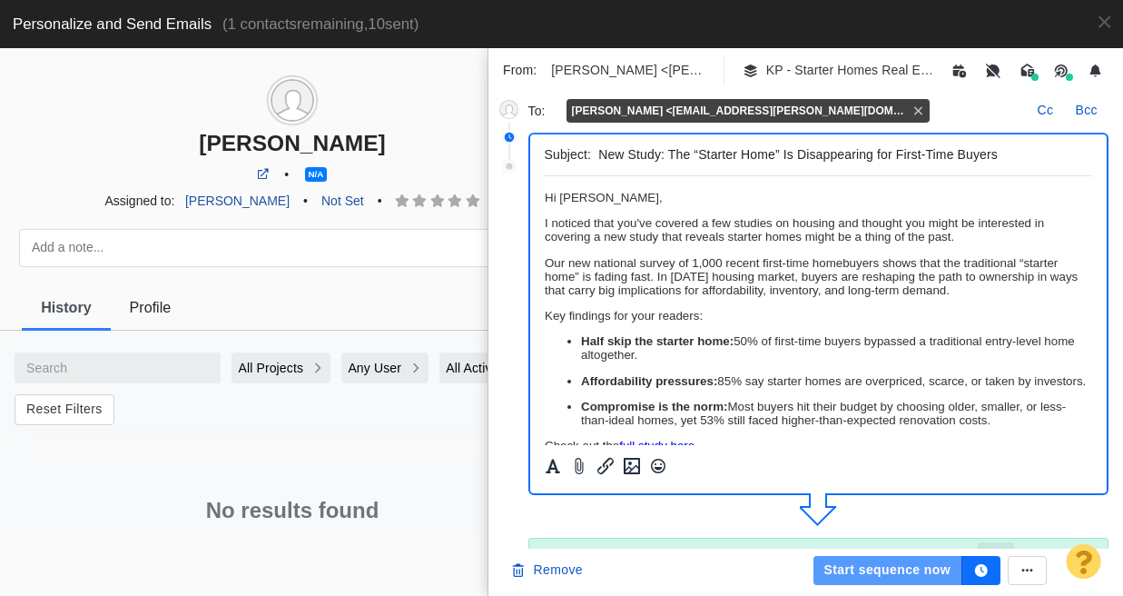
click at [904, 572] on button "Start sequence now" at bounding box center [887, 570] width 149 height 29
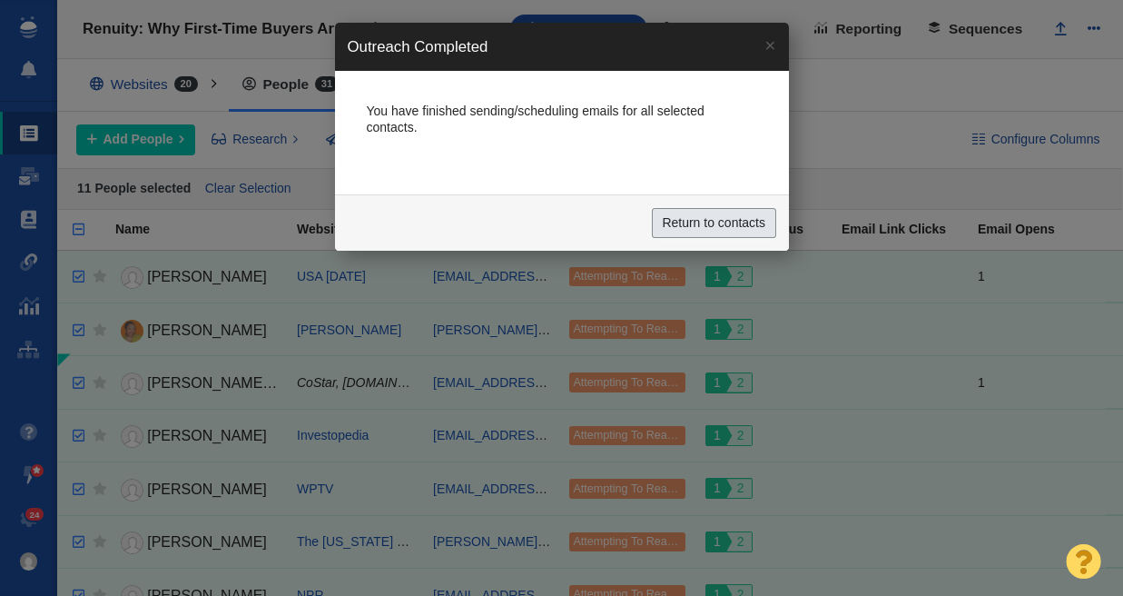
click at [720, 213] on input "Return to contacts" at bounding box center [714, 223] width 124 height 31
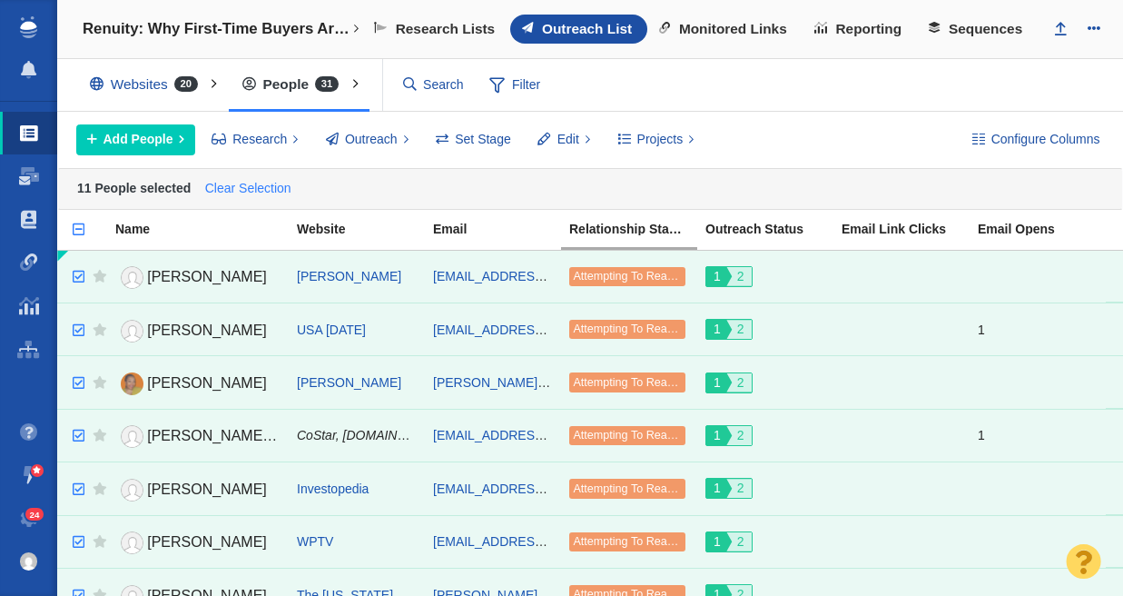
click at [237, 184] on link "Clear Selection" at bounding box center [248, 188] width 94 height 27
checkbox input "false"
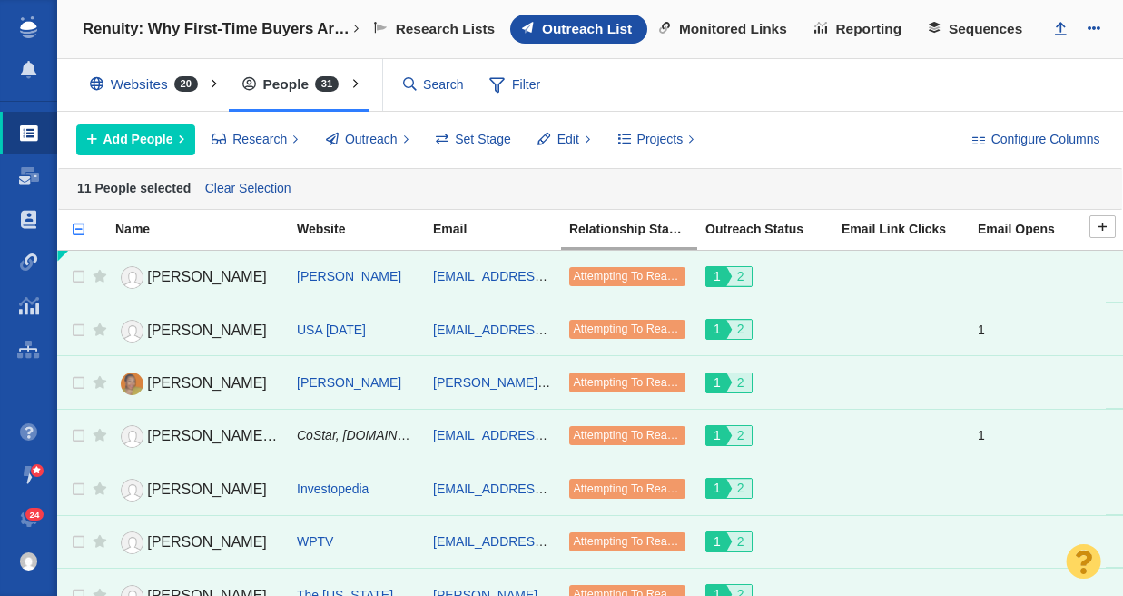
checkbox input "false"
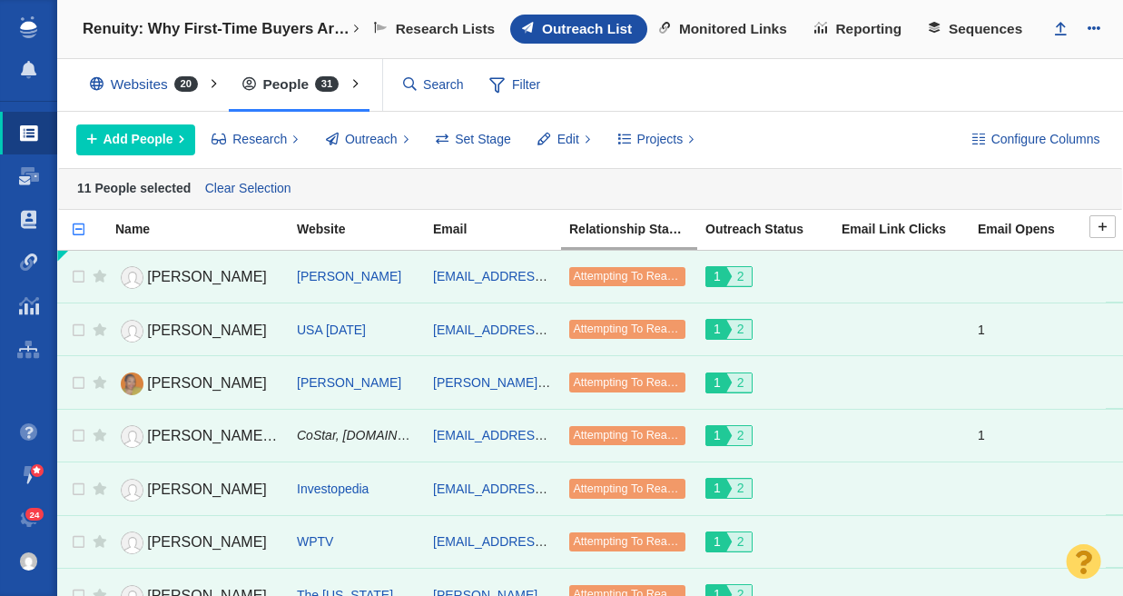
checkbox input "false"
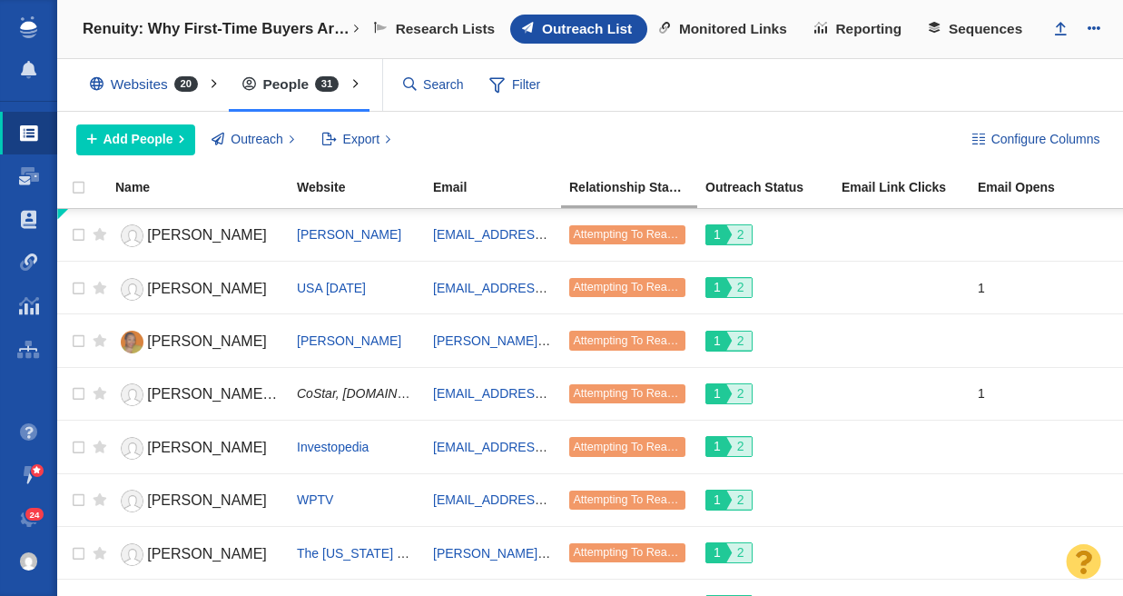
click at [686, 136] on div "Add People Add a Person Add From List of URLs Import from CSV Outreach No Conta…" at bounding box center [509, 139] width 866 height 31
